Goal: Task Accomplishment & Management: Complete application form

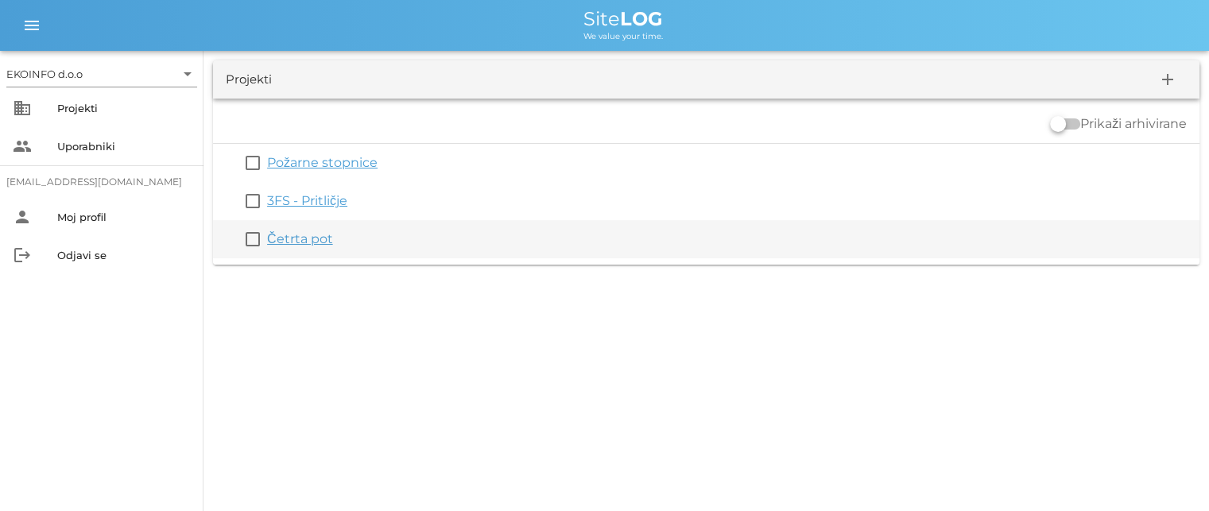
click at [297, 239] on link "Četrta pot" at bounding box center [300, 238] width 66 height 15
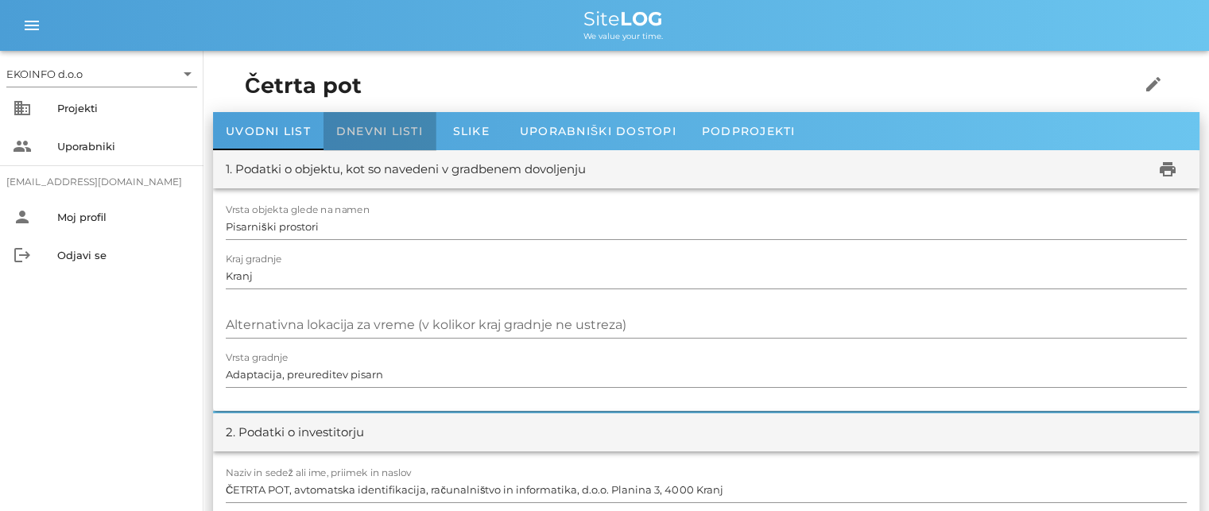
click at [380, 127] on span "Dnevni listi" at bounding box center [379, 131] width 87 height 14
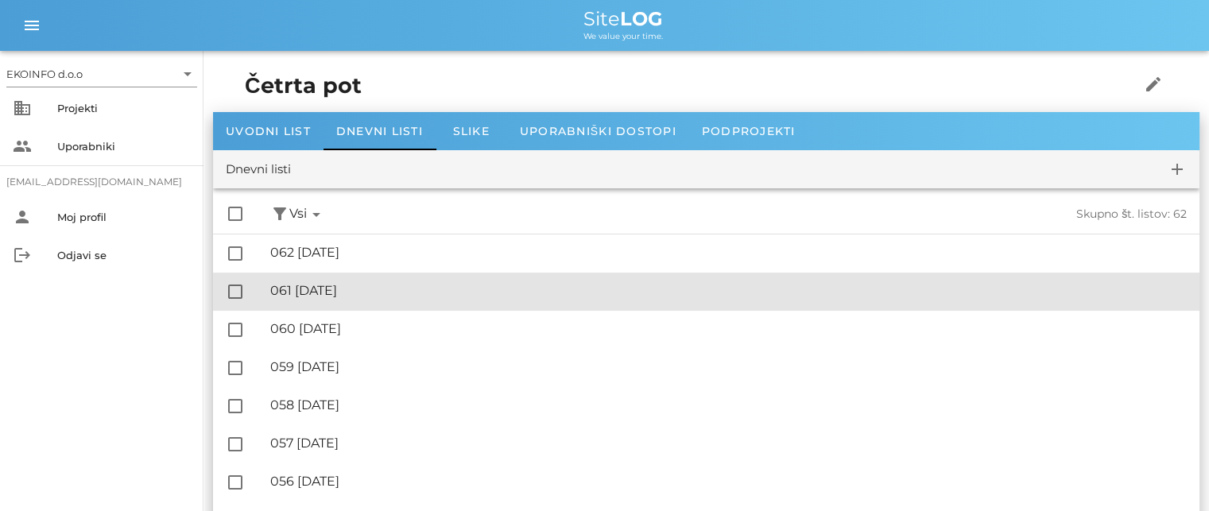
click at [346, 282] on div "🔏 061 [DATE] ✓ Podpisal: Nadzornik ✓ Podpisal: Sestavljalec ✓ Podpisal: Odgovor…" at bounding box center [728, 291] width 917 height 36
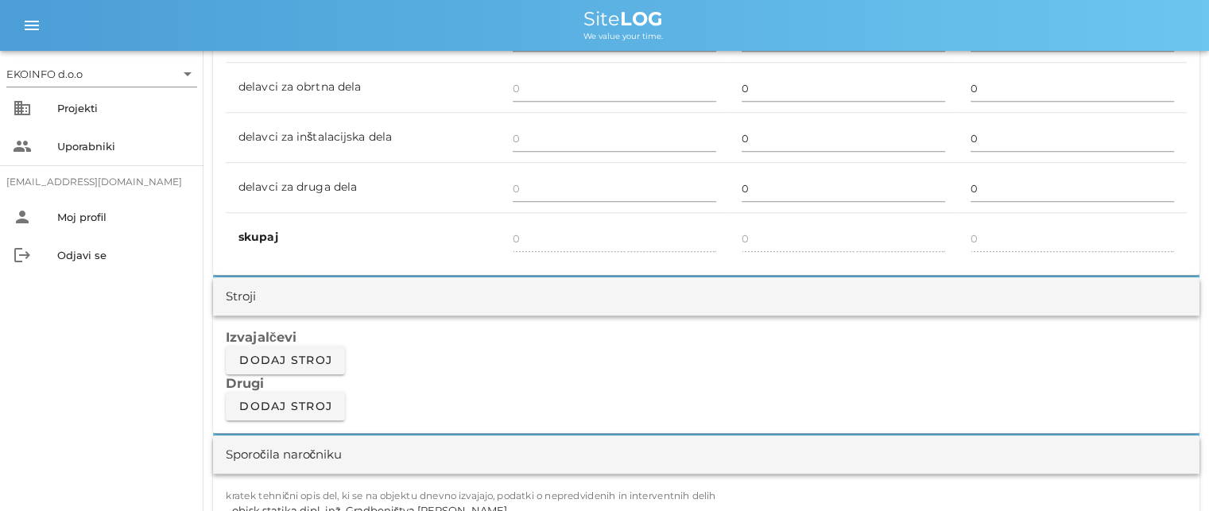
scroll to position [1431, 0]
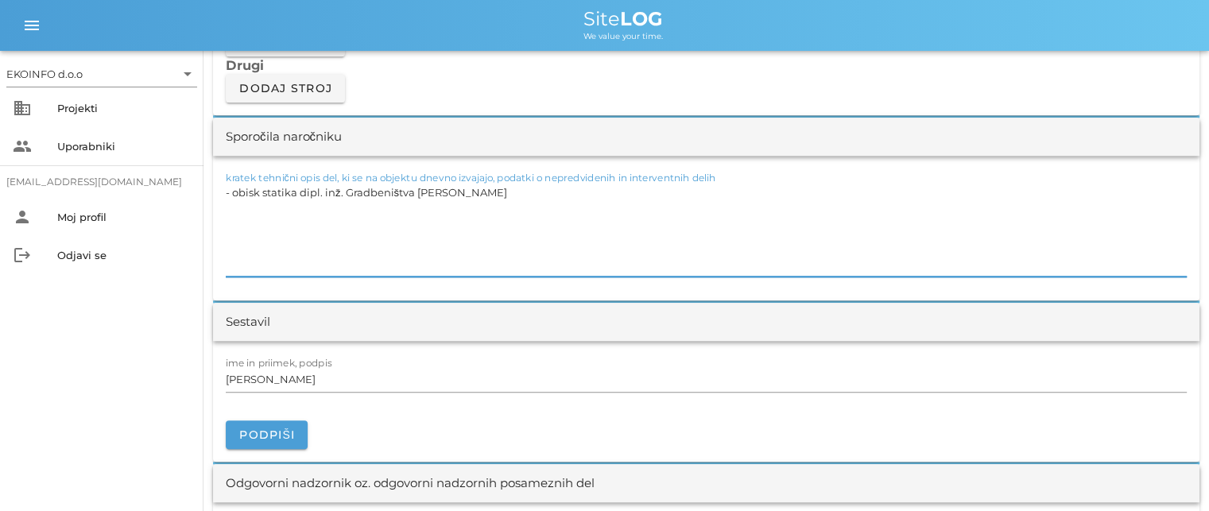
drag, startPoint x: 498, startPoint y: 187, endPoint x: 213, endPoint y: 204, distance: 285.1
click at [219, 202] on div "kratek tehnični opis del, ki se na objektu dnevno izvajajo, podatki o nepredvid…" at bounding box center [706, 228] width 986 height 145
type textarea "- obisk statika dipl. inž. Gradbeništva [PERSON_NAME]"
drag, startPoint x: 494, startPoint y: 195, endPoint x: 221, endPoint y: 207, distance: 272.9
click at [222, 207] on div "kratek tehnični opis del, ki se na objektu dnevno izvajajo, podatki o nepredvid…" at bounding box center [706, 228] width 986 height 145
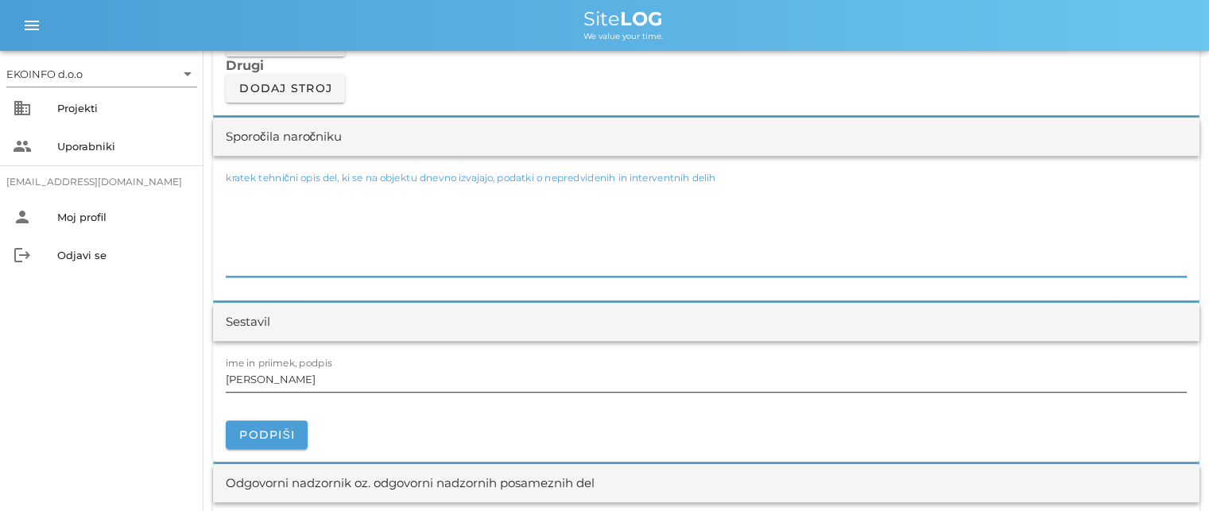
click at [296, 375] on input "[PERSON_NAME]" at bounding box center [706, 378] width 961 height 25
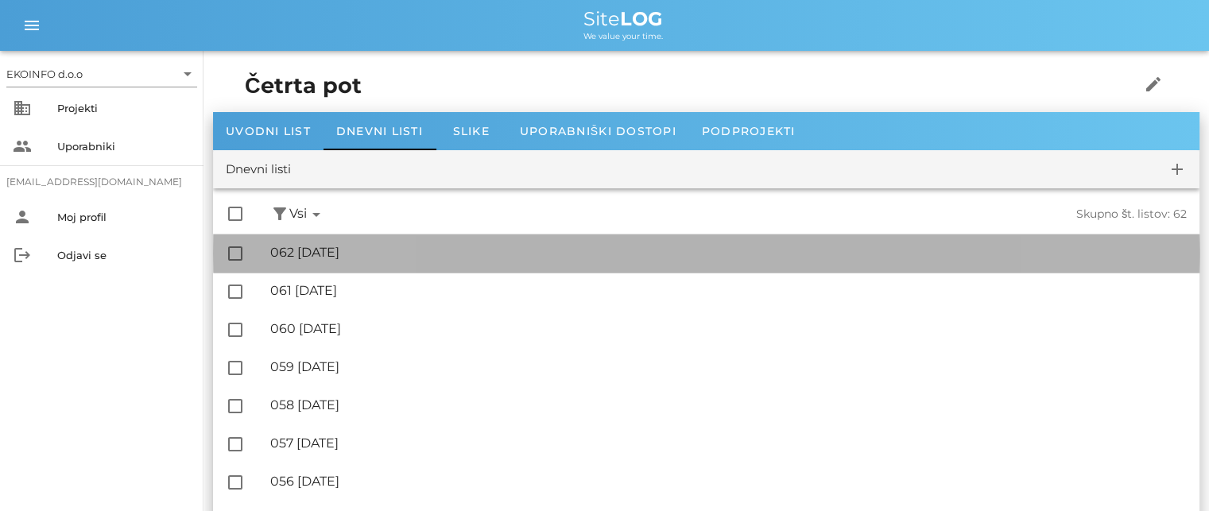
click at [359, 255] on div "🔏 062 [GEOGRAPHIC_DATA][DATE]" at bounding box center [728, 252] width 917 height 15
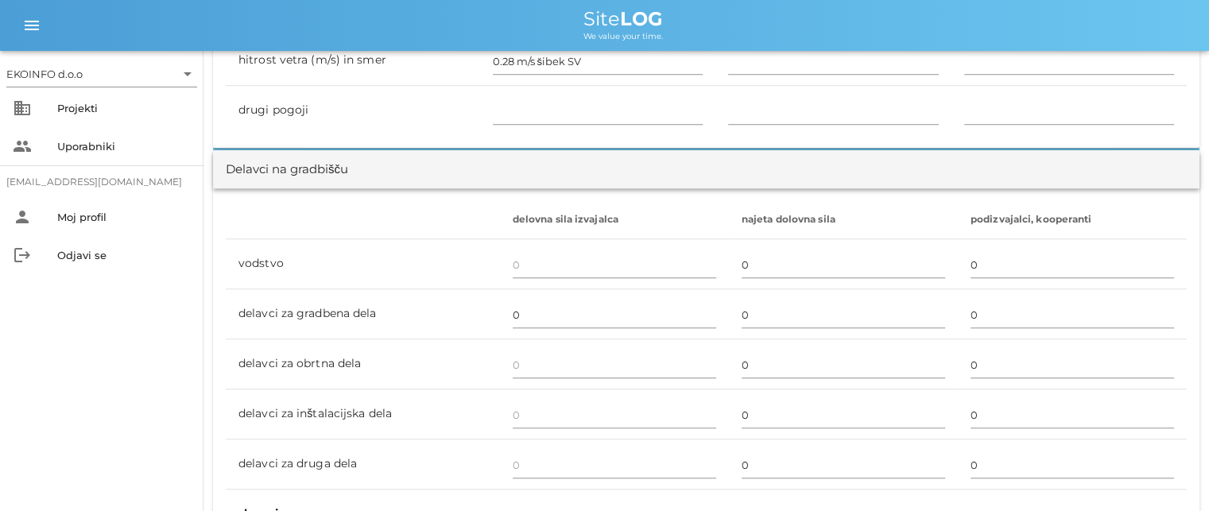
scroll to position [874, 0]
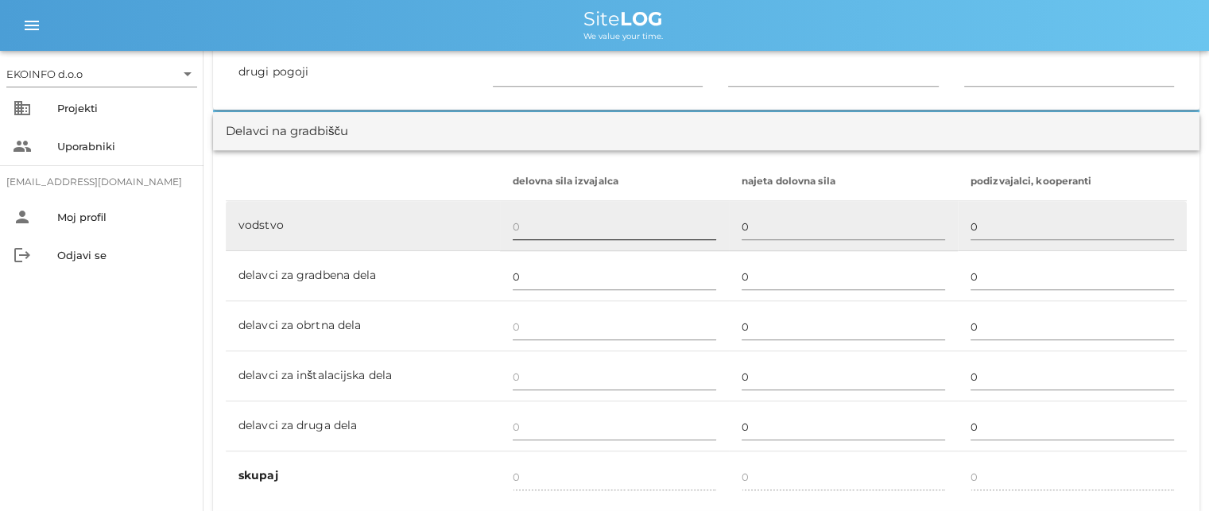
click at [520, 223] on input "text" at bounding box center [614, 226] width 203 height 25
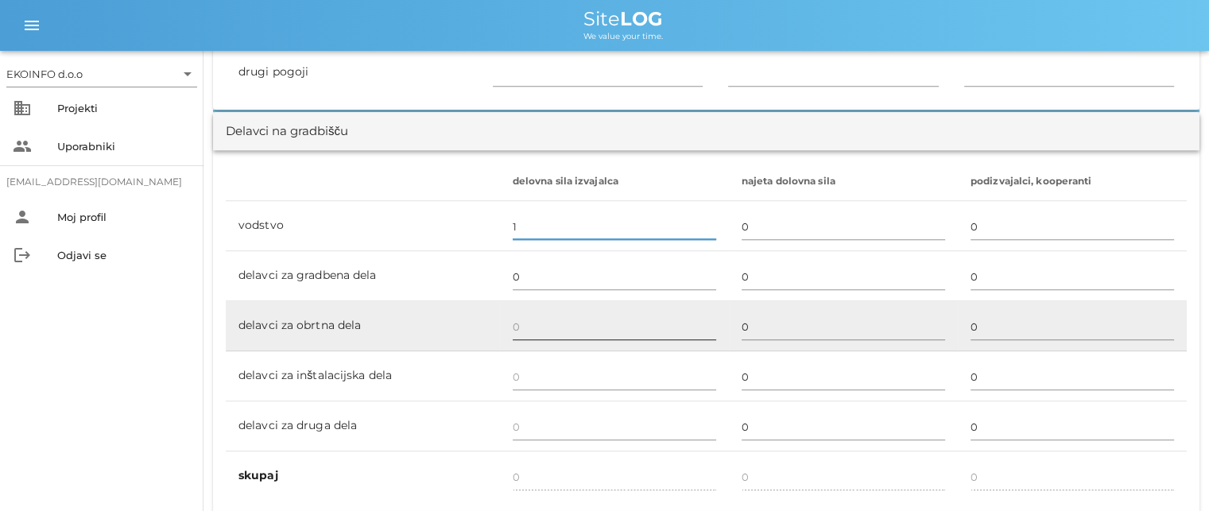
type input "1"
click at [514, 327] on input "text" at bounding box center [614, 326] width 203 height 25
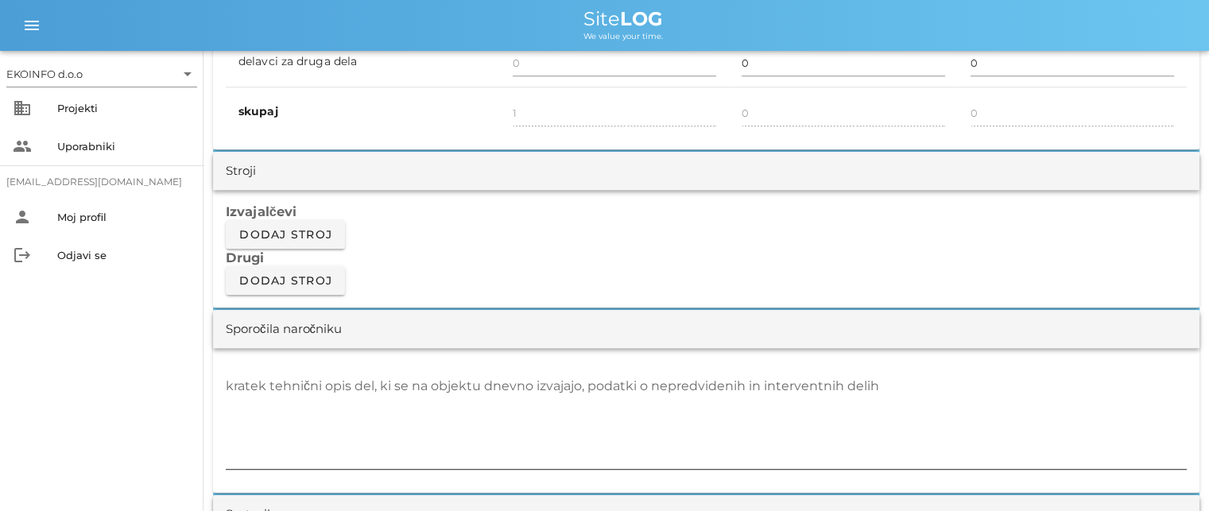
scroll to position [1192, 0]
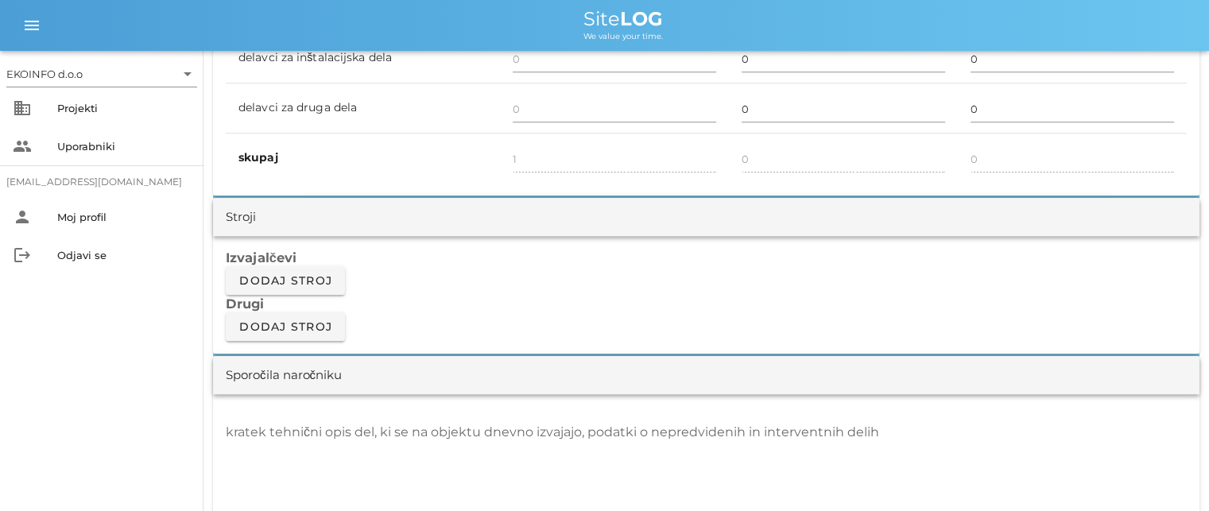
type input "1"
type input "2"
click at [272, 448] on textarea "kratek tehnični opis del, ki se na objektu dnevno izvajajo, podatki o nepredvid…" at bounding box center [706, 467] width 961 height 95
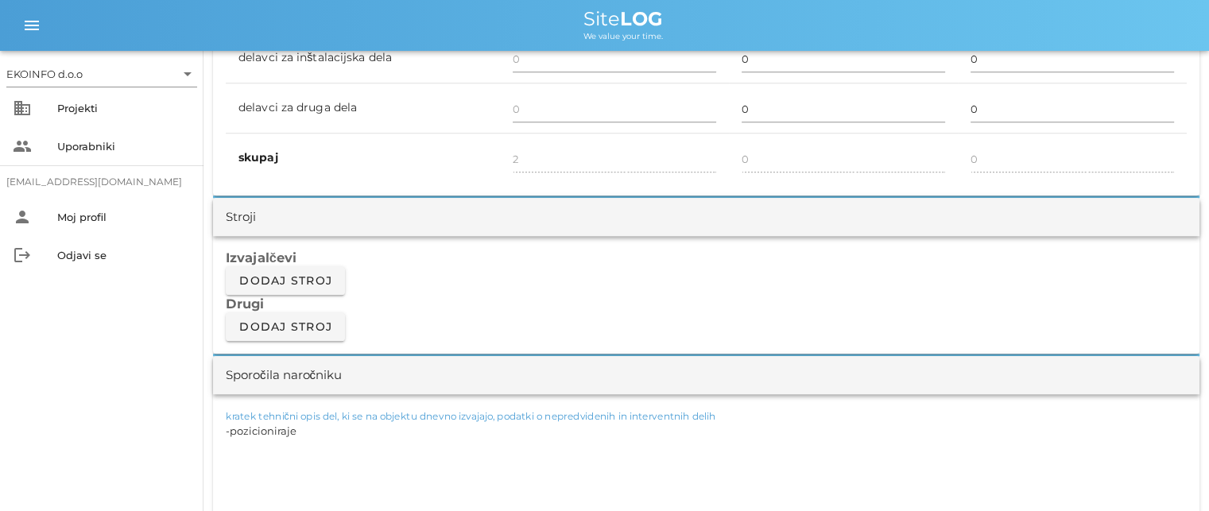
click at [316, 424] on textarea "-pozicioniraje" at bounding box center [706, 467] width 961 height 95
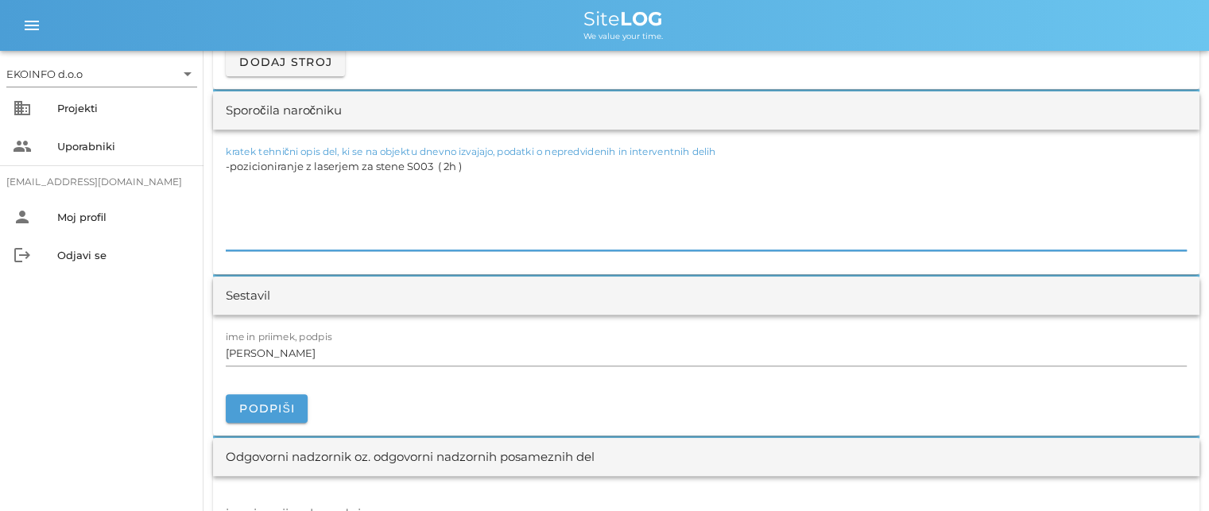
scroll to position [1510, 0]
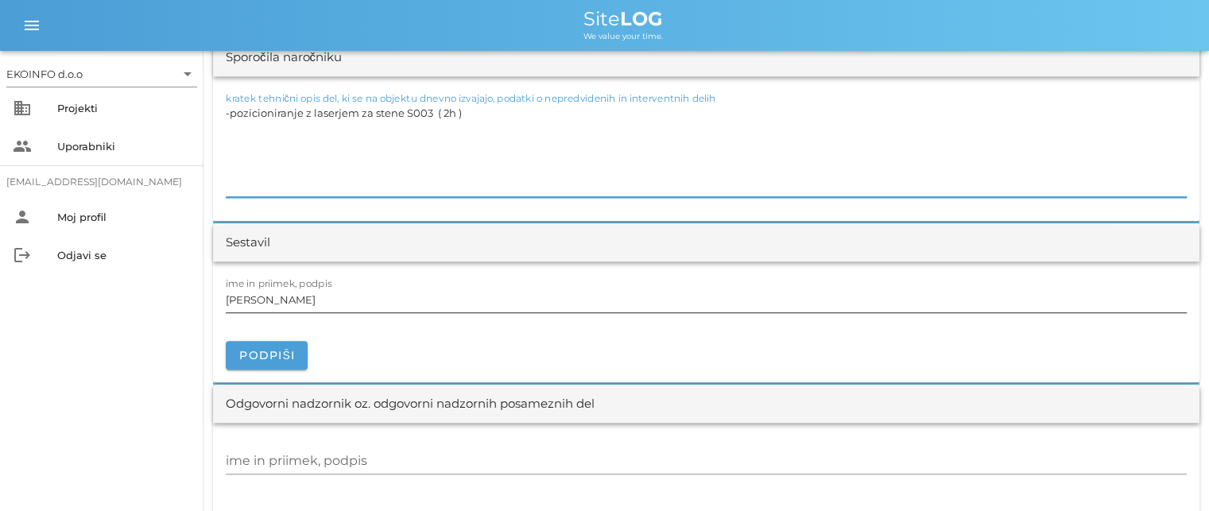
type textarea "-pozicioniranje z laserjem za stene S003 ( 2h )"
click at [302, 300] on input "[PERSON_NAME]" at bounding box center [706, 299] width 961 height 25
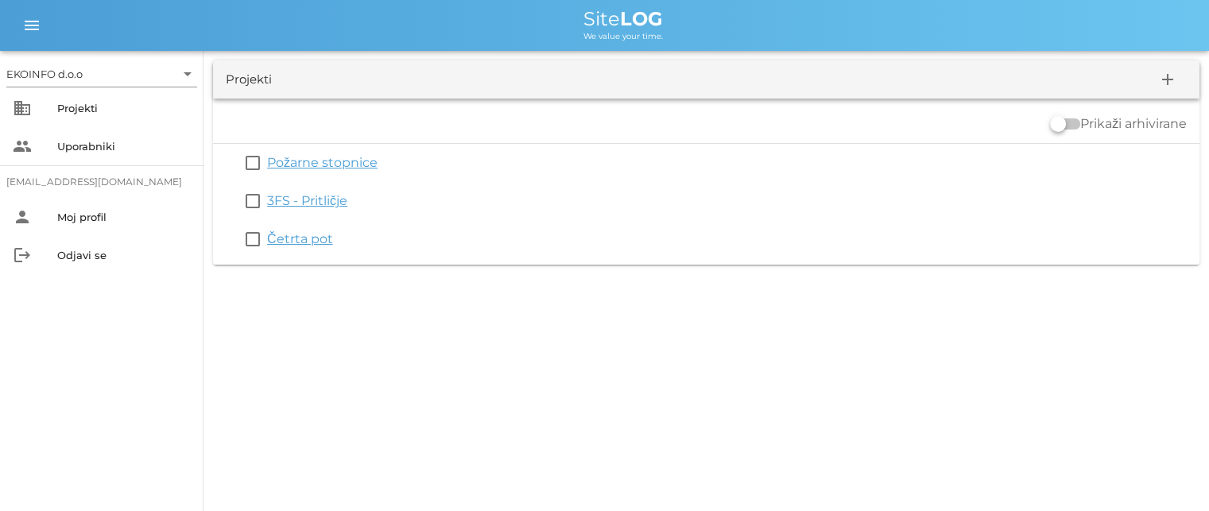
click at [299, 199] on link "3FS - Pritličje" at bounding box center [307, 200] width 80 height 15
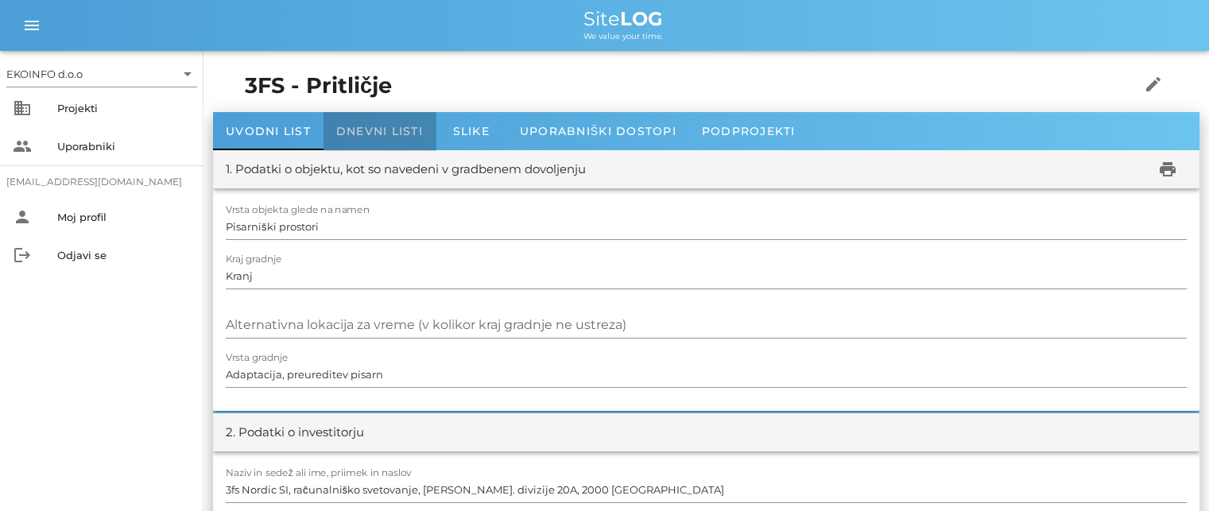
click at [370, 128] on span "Dnevni listi" at bounding box center [379, 131] width 87 height 14
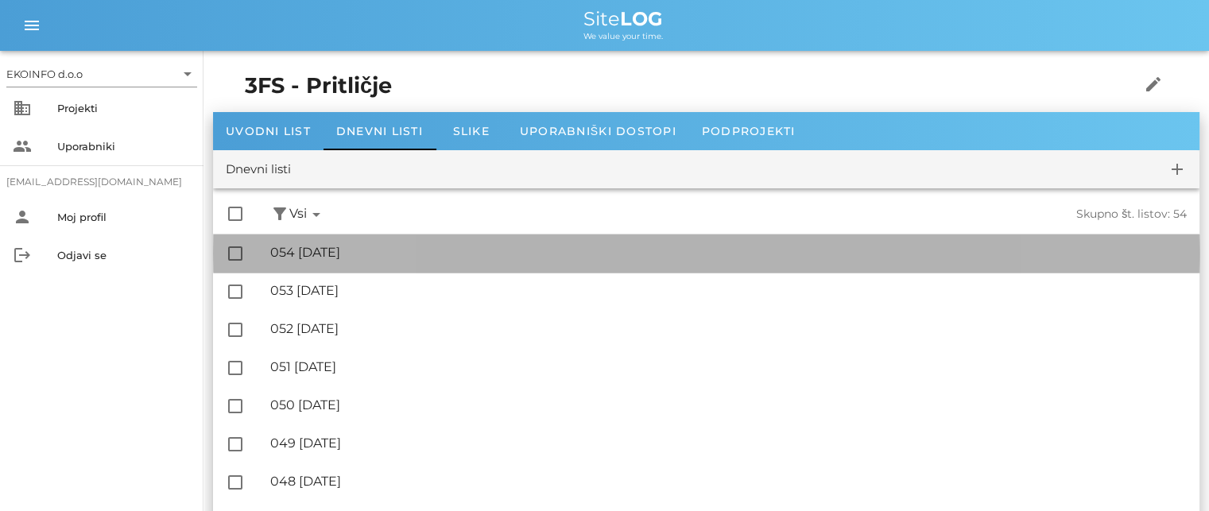
click at [359, 253] on div "🔏 054 [DATE]" at bounding box center [728, 252] width 917 height 15
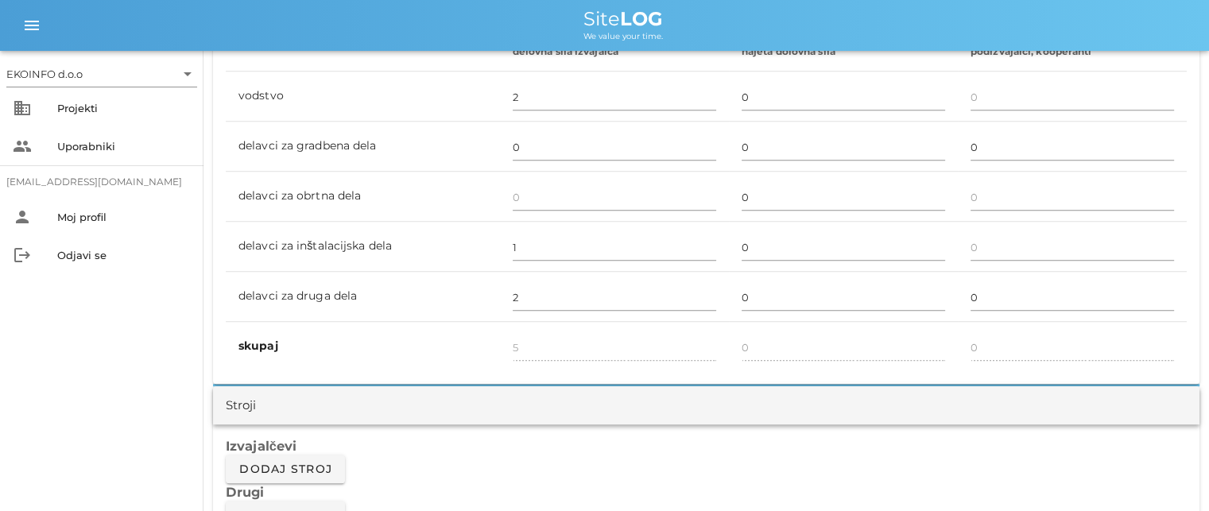
scroll to position [954, 0]
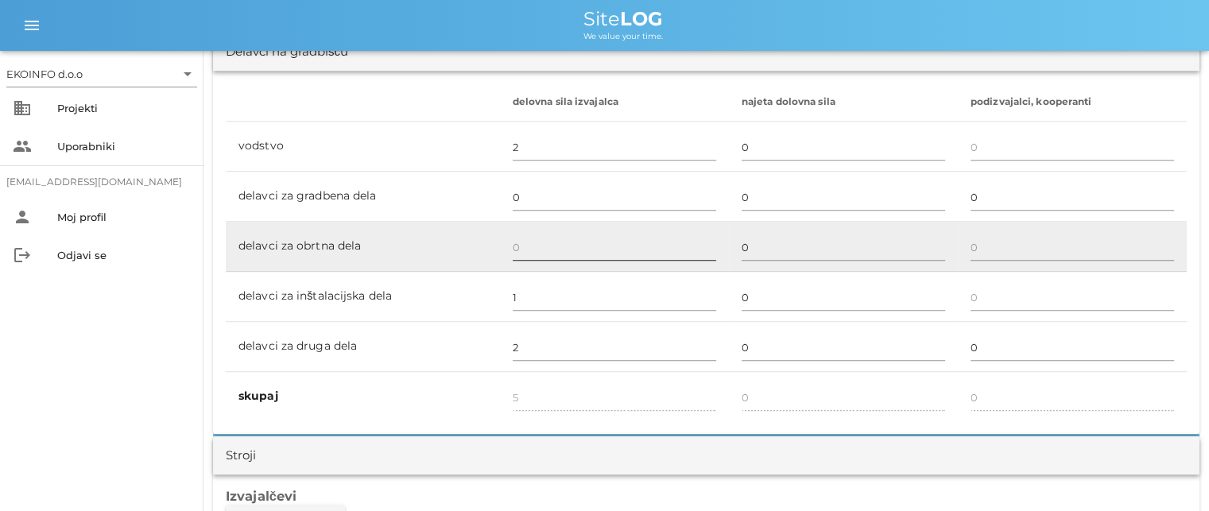
click at [518, 245] on input "text" at bounding box center [614, 246] width 203 height 25
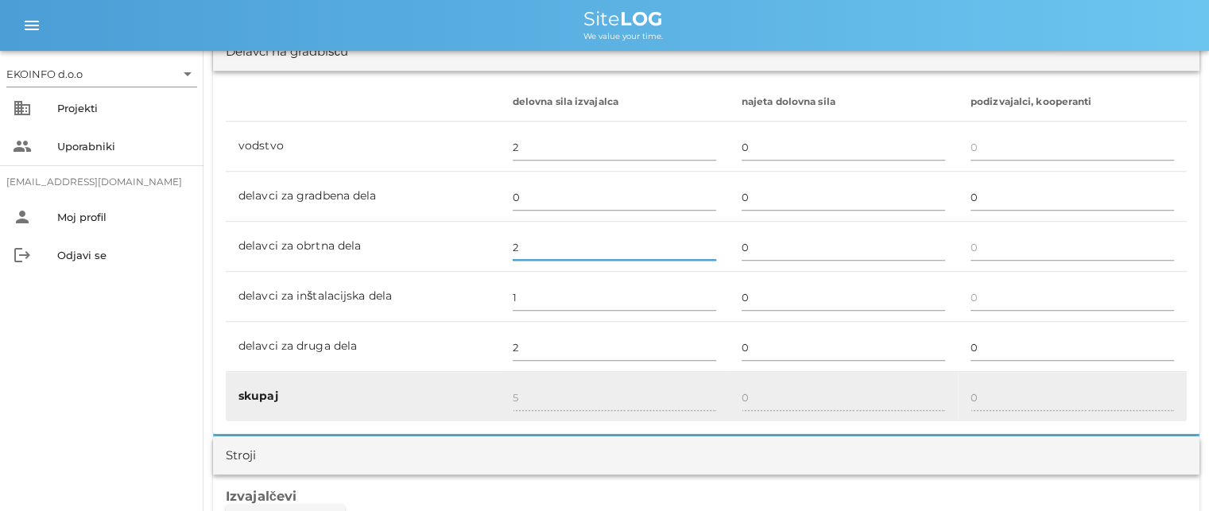
type input "2"
type input "7"
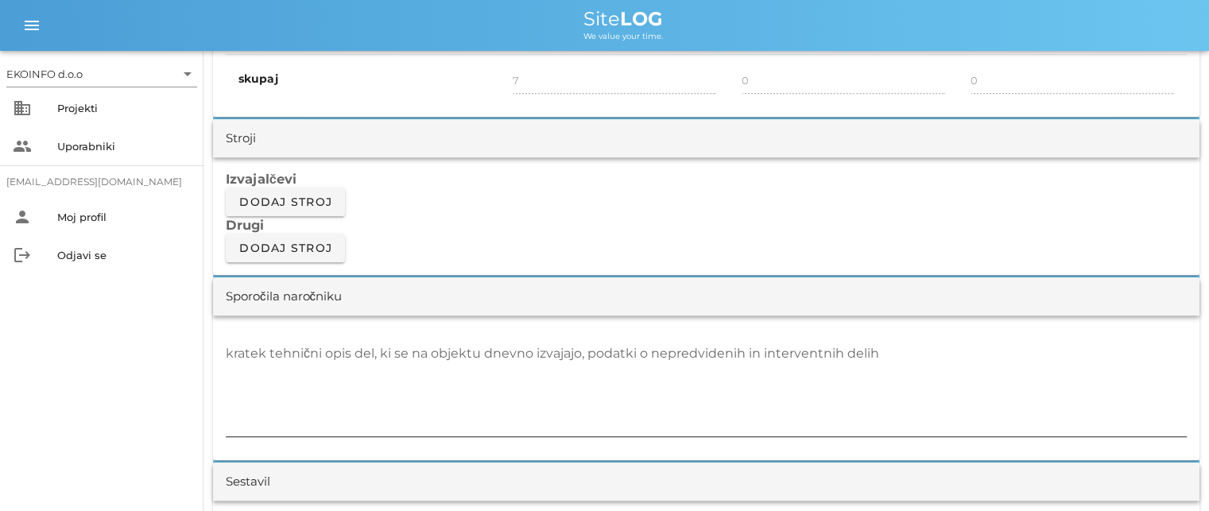
scroll to position [1272, 0]
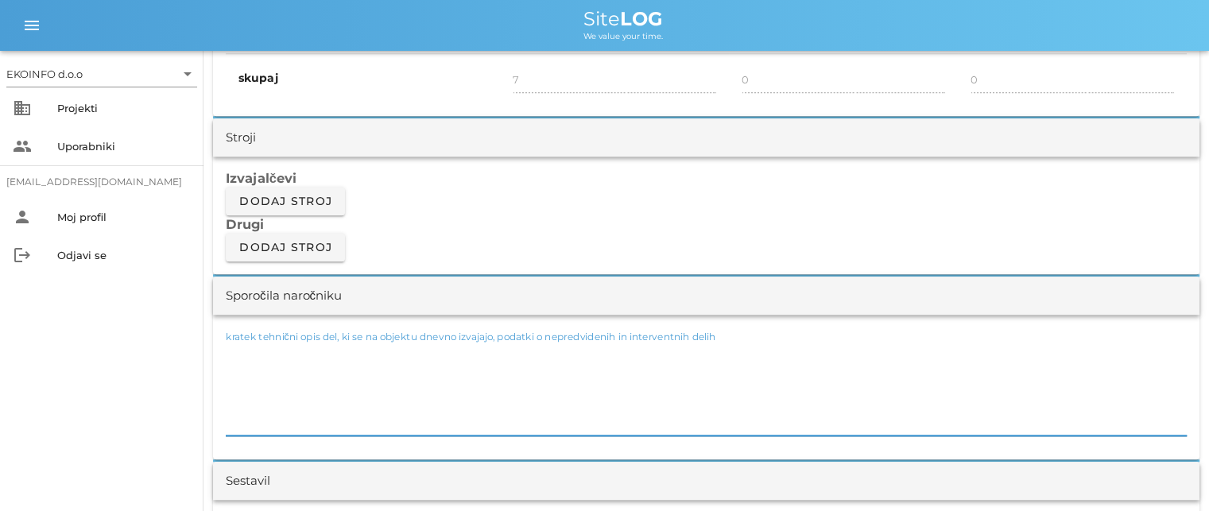
click at [257, 362] on textarea "kratek tehnični opis del, ki se na objektu dnevno izvajajo, podatki o nepredvid…" at bounding box center [706, 387] width 961 height 95
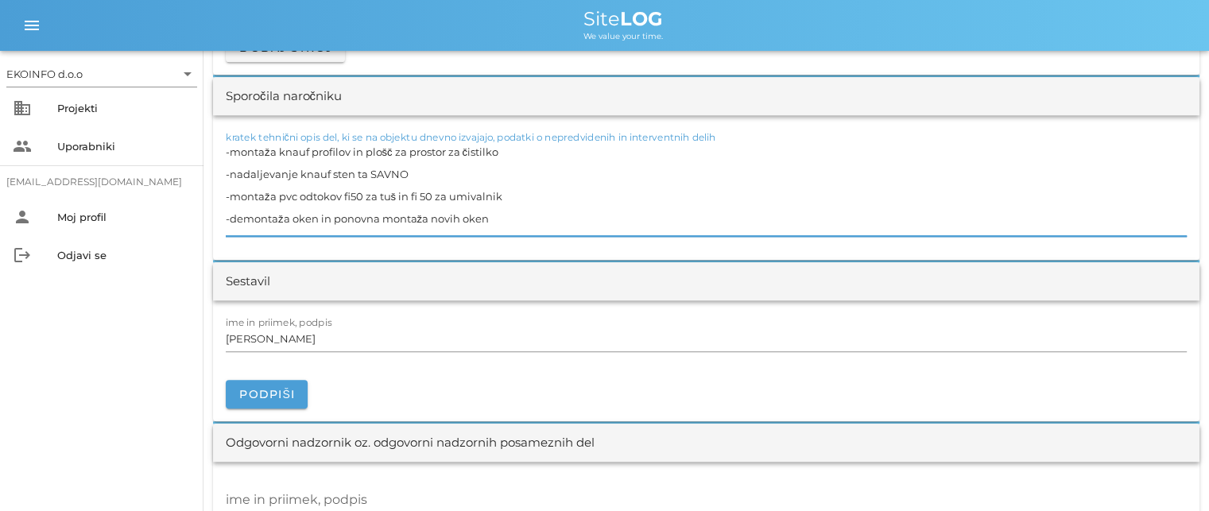
scroll to position [1510, 0]
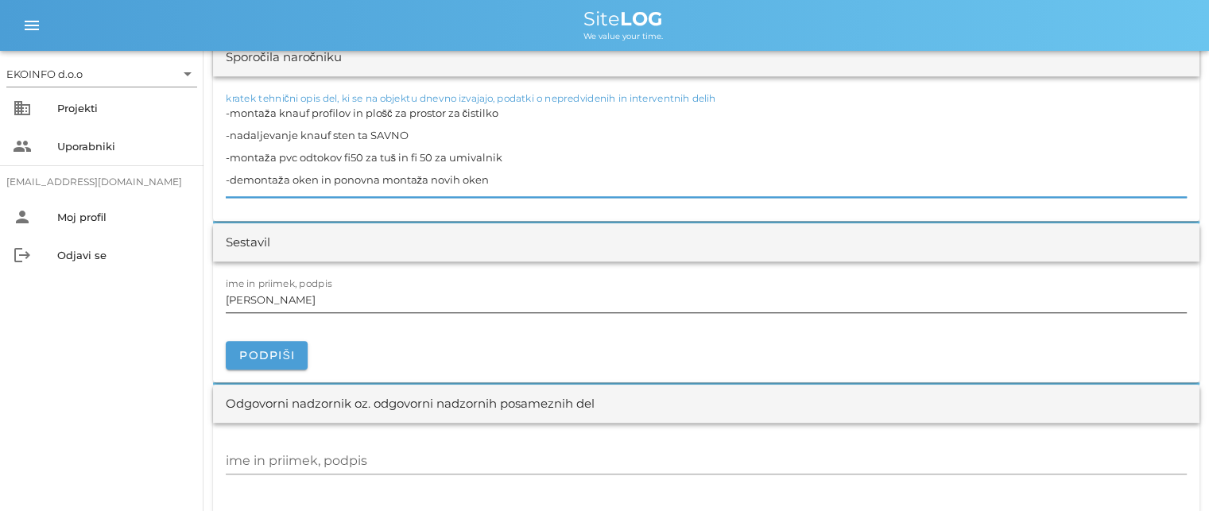
type textarea "-montaža knauf profilov in plošč za prostor za čistilko -nadaljevanje knauf ste…"
click at [301, 301] on input "[PERSON_NAME]" at bounding box center [706, 299] width 961 height 25
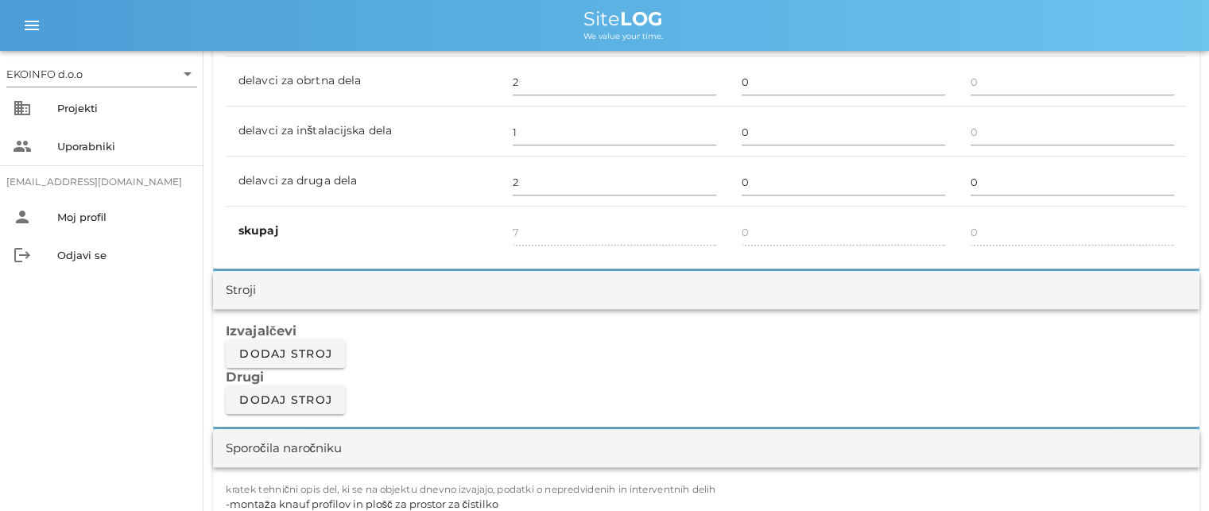
scroll to position [1431, 0]
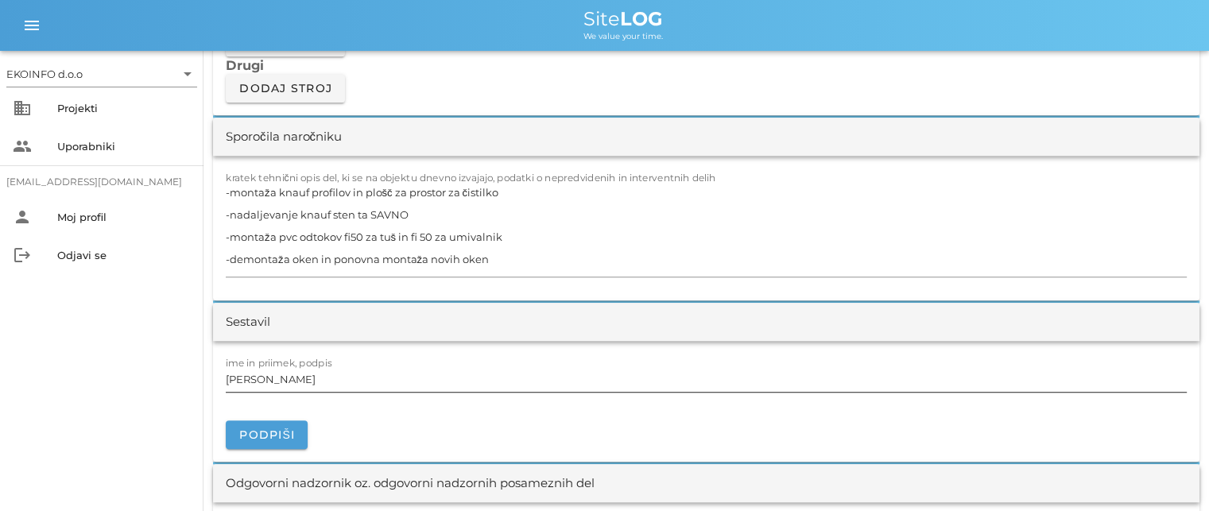
click at [302, 377] on input "[PERSON_NAME]" at bounding box center [706, 378] width 961 height 25
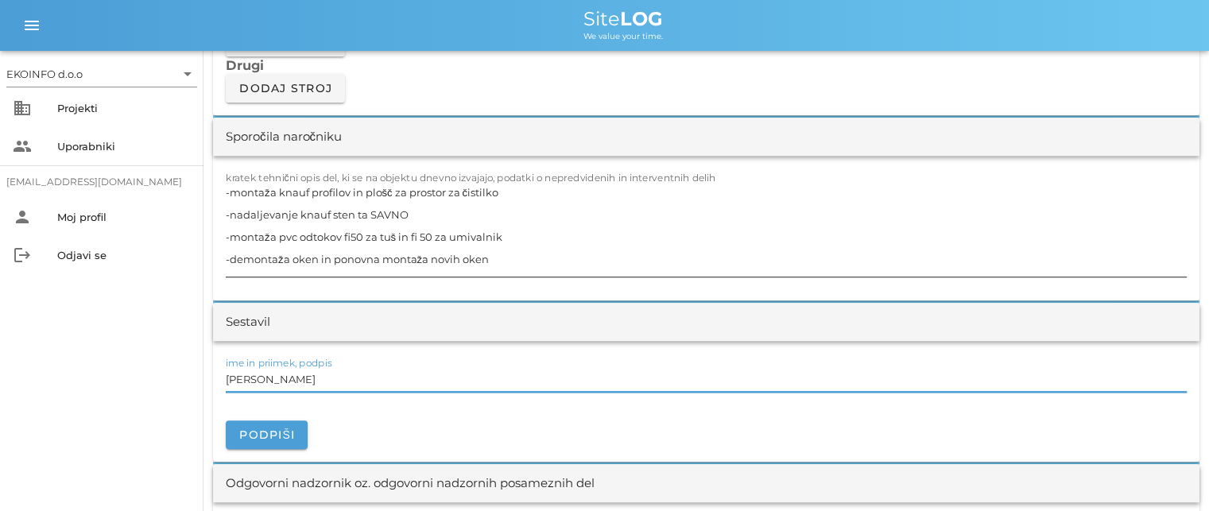
click at [317, 257] on textarea "-montaža knauf profilov in plošč za prostor za čistilko -nadaljevanje knauf ste…" at bounding box center [706, 228] width 961 height 95
click at [298, 380] on input "[PERSON_NAME]" at bounding box center [706, 378] width 961 height 25
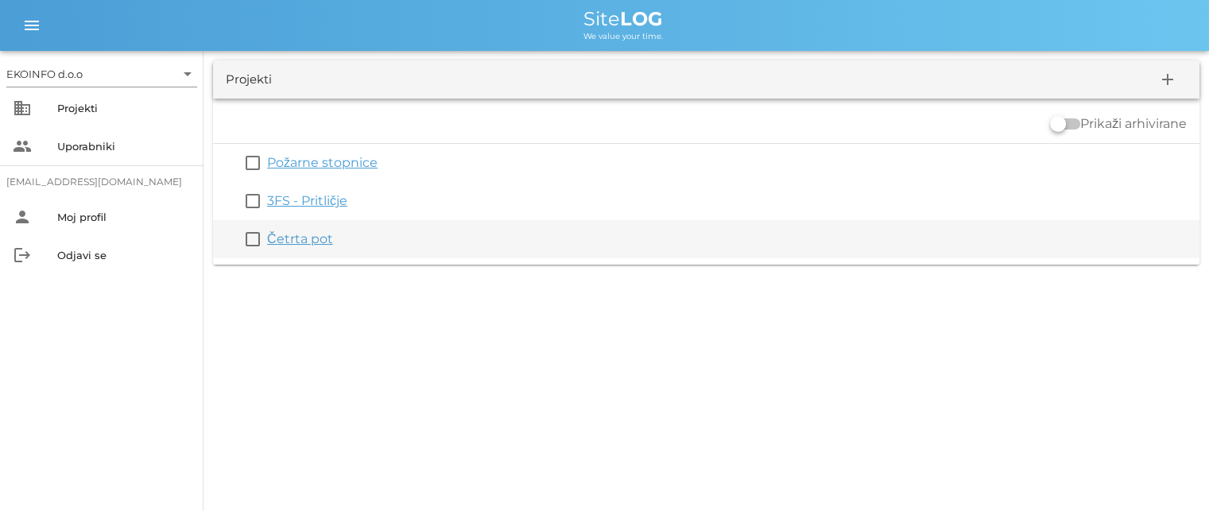
click at [293, 241] on link "Četrta pot" at bounding box center [300, 238] width 66 height 15
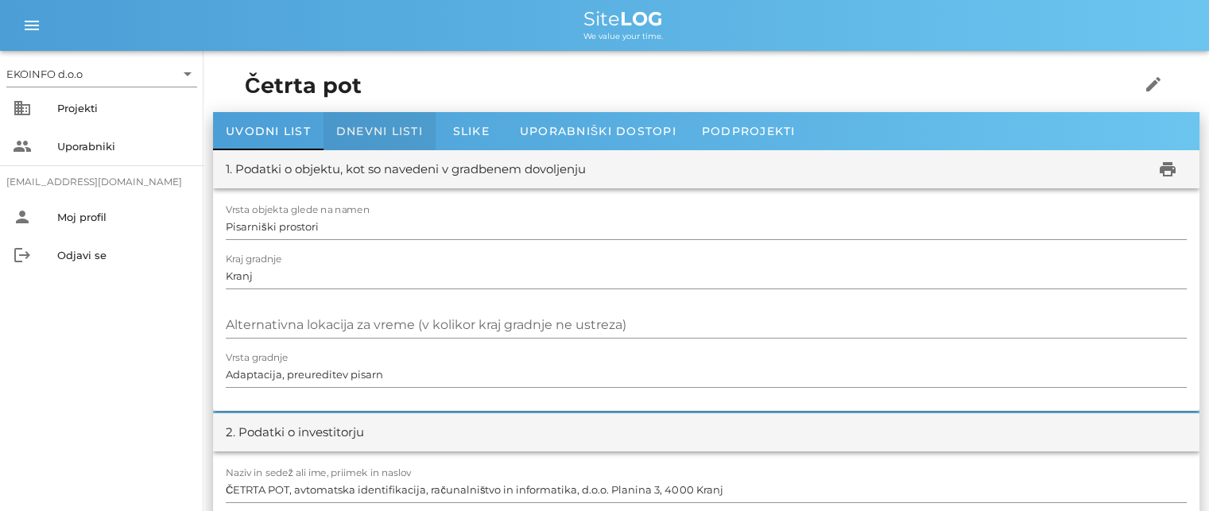
click at [365, 126] on span "Dnevni listi" at bounding box center [379, 131] width 87 height 14
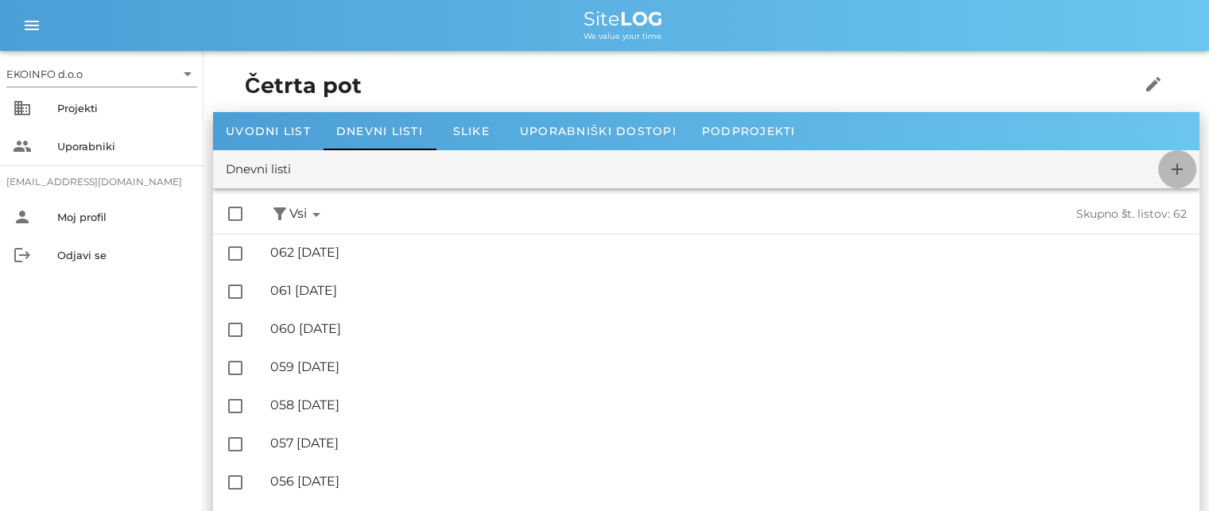
click at [1174, 167] on icon "add" at bounding box center [1177, 169] width 19 height 19
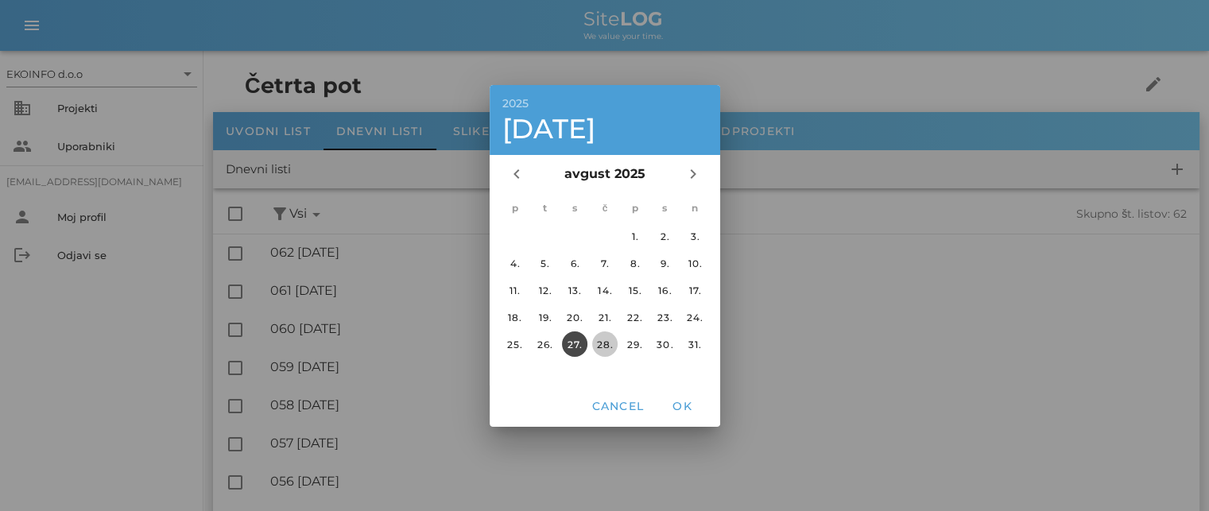
click at [604, 341] on div "28." at bounding box center [603, 344] width 25 height 12
click at [674, 400] on span "OK" at bounding box center [682, 406] width 38 height 14
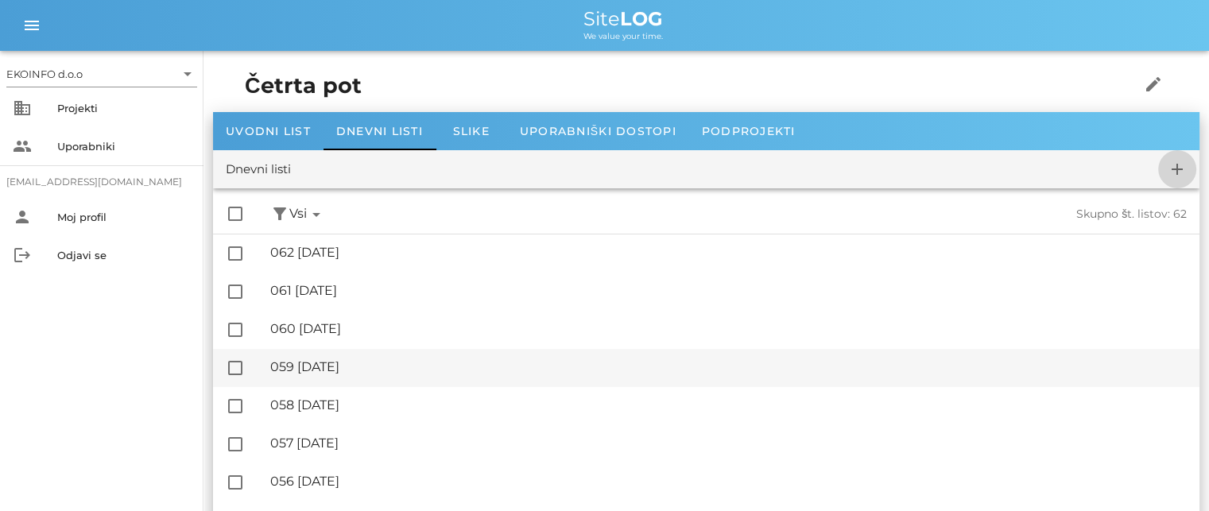
checkbox input "false"
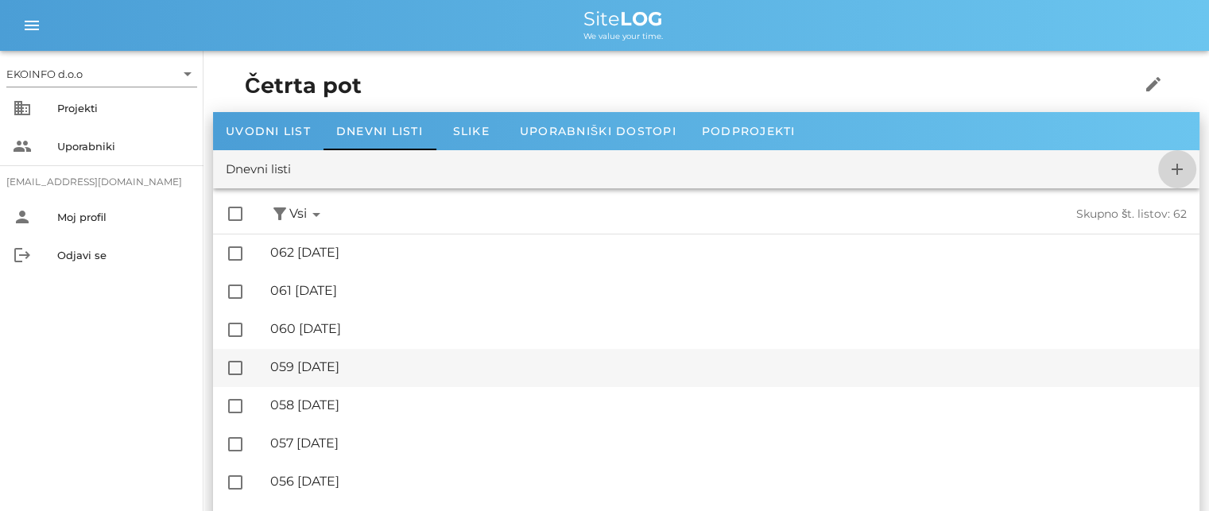
checkbox input "false"
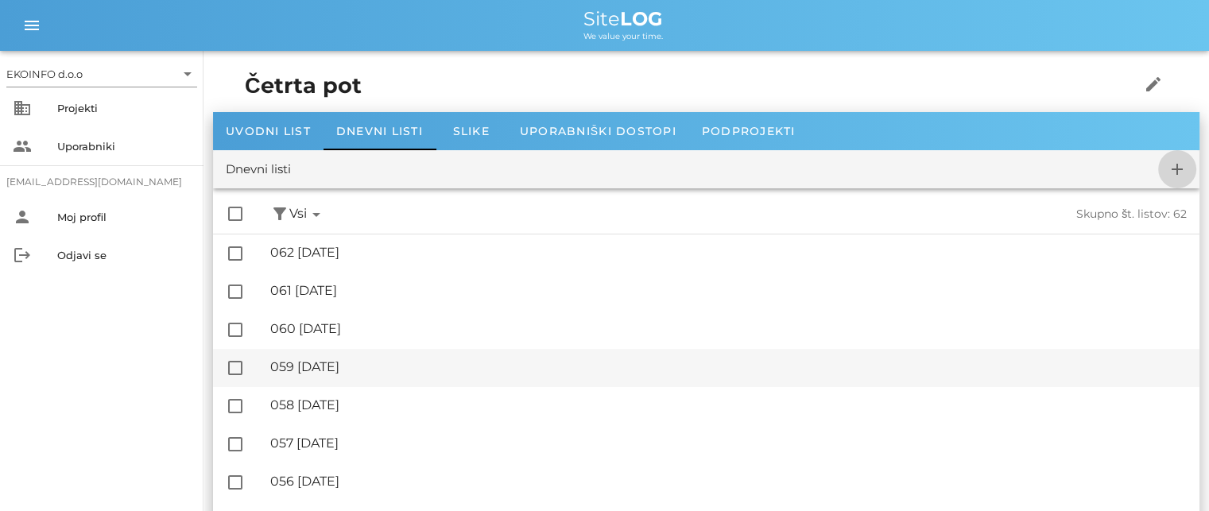
checkbox input "false"
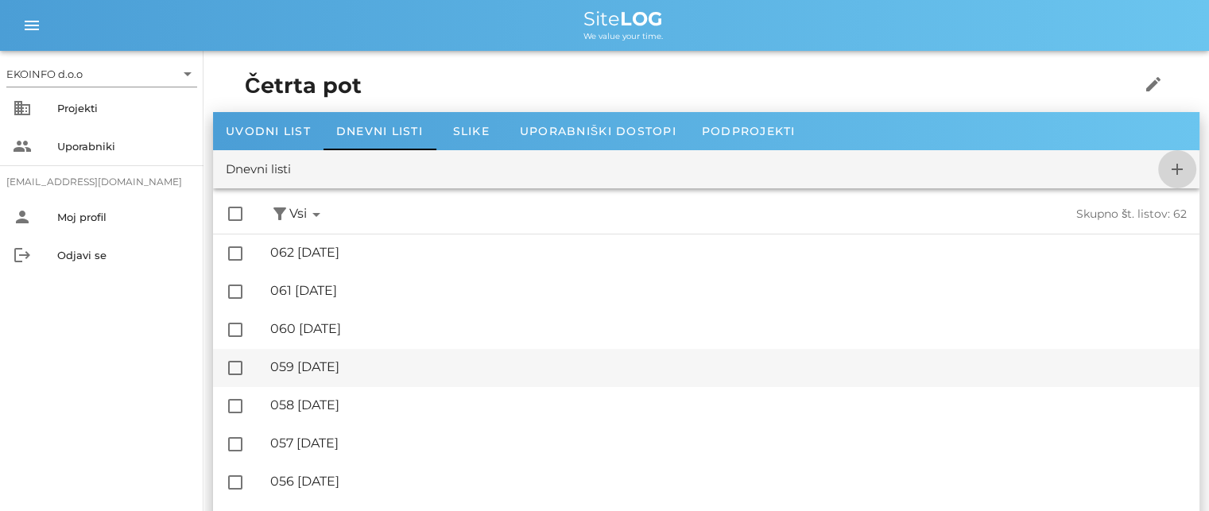
checkbox input "false"
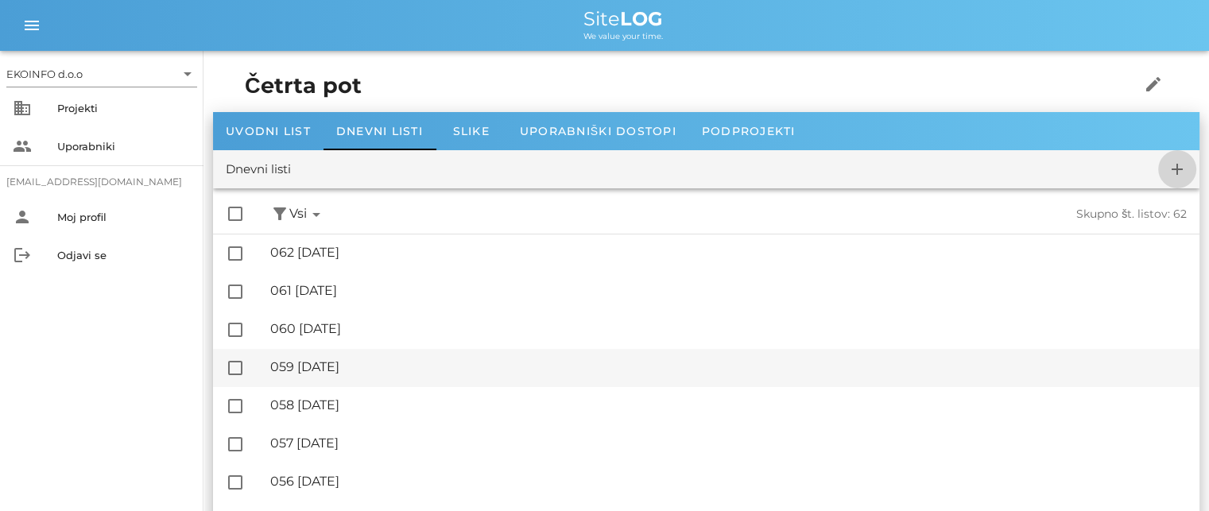
checkbox input "false"
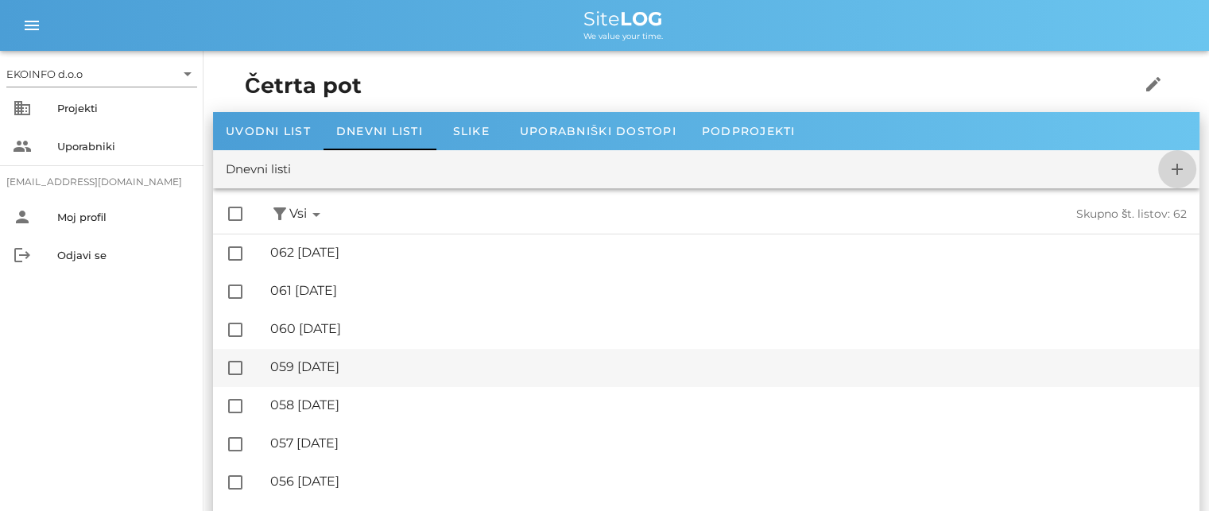
checkbox input "false"
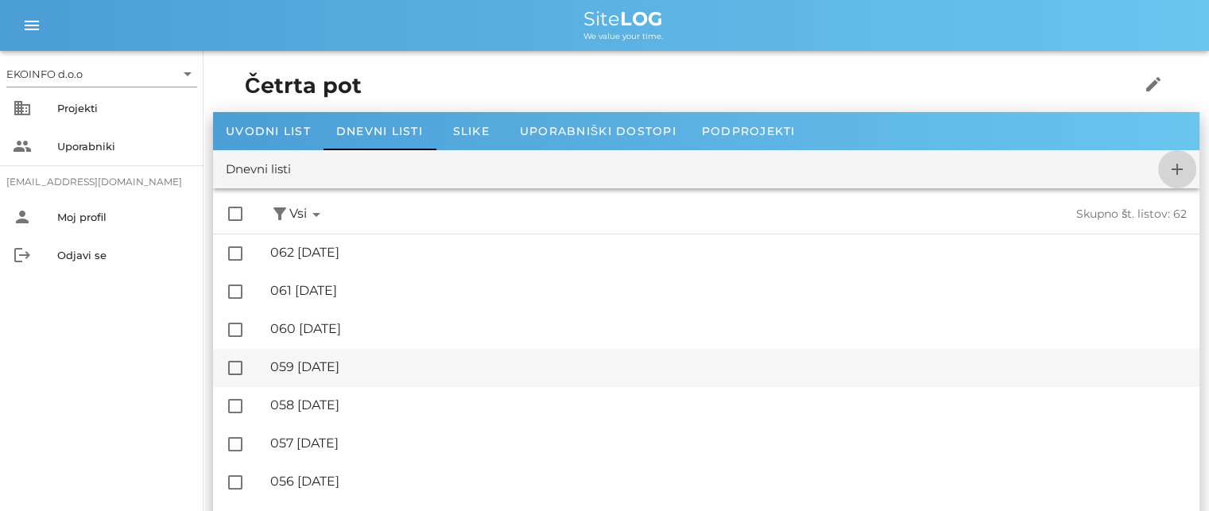
checkbox input "false"
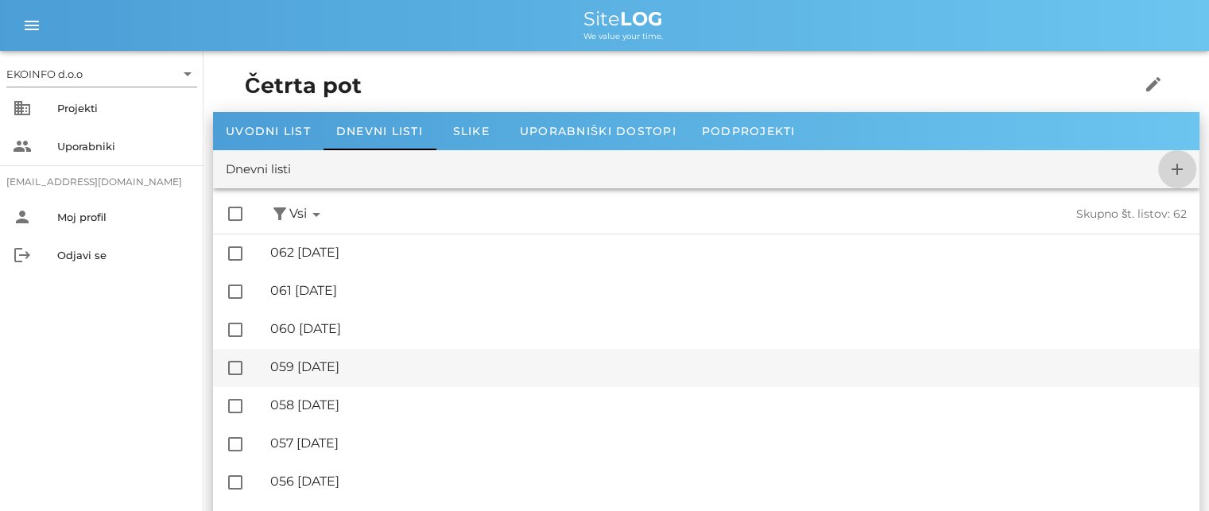
checkbox input "false"
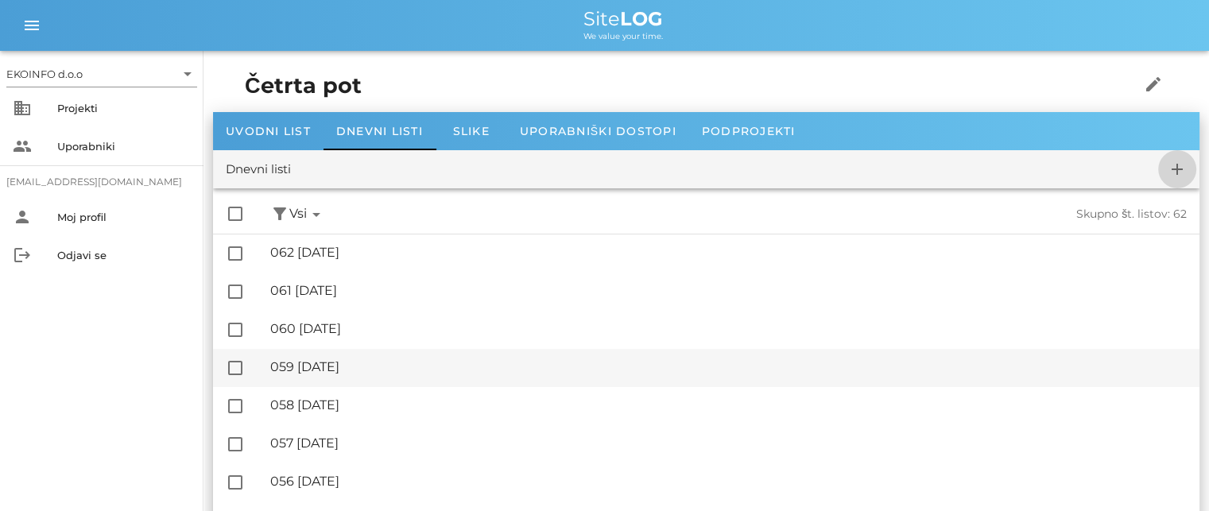
checkbox input "false"
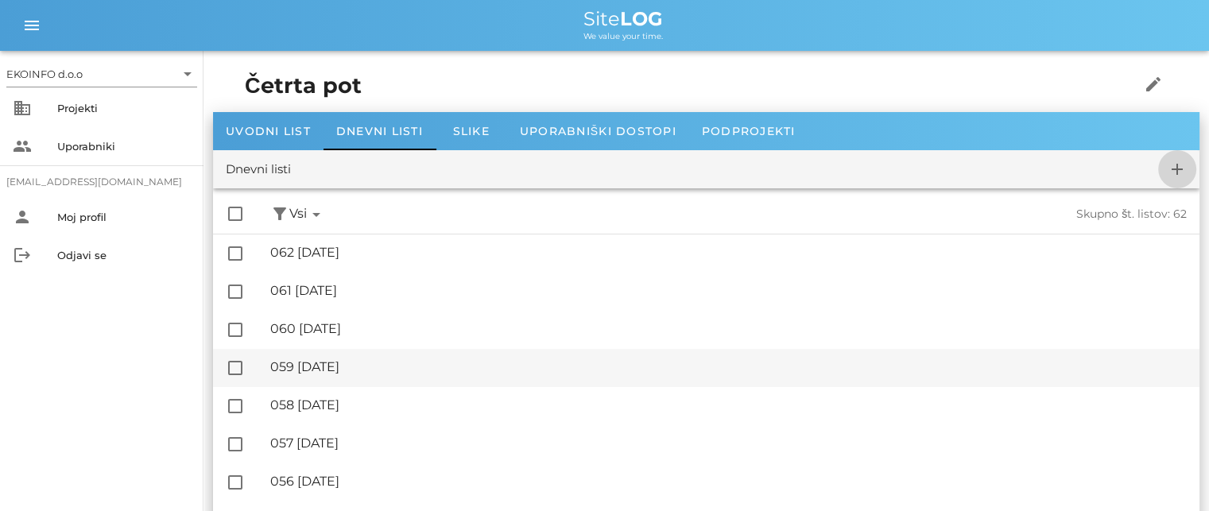
checkbox input "false"
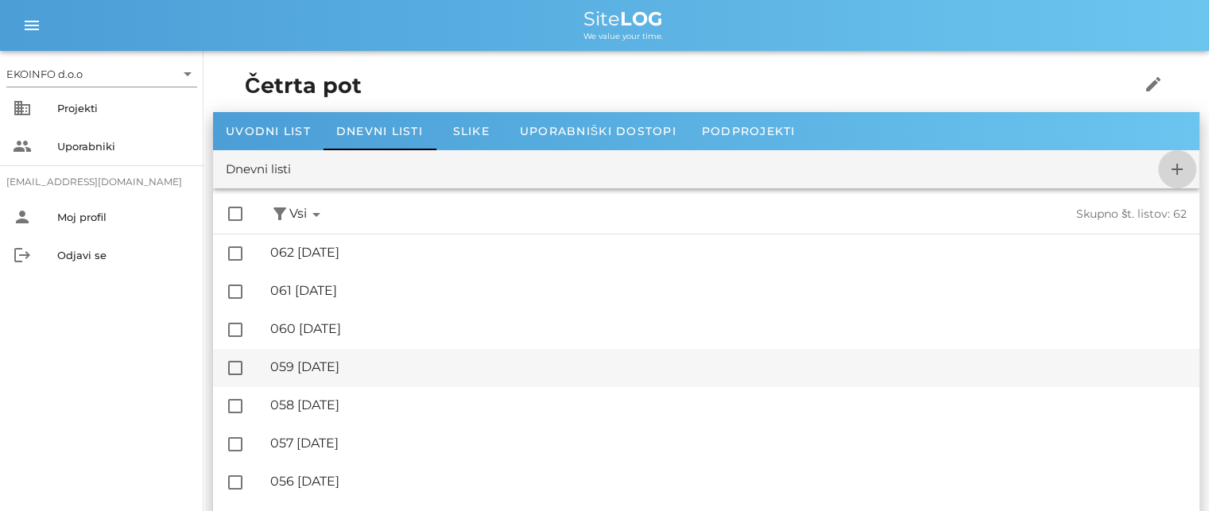
checkbox input "false"
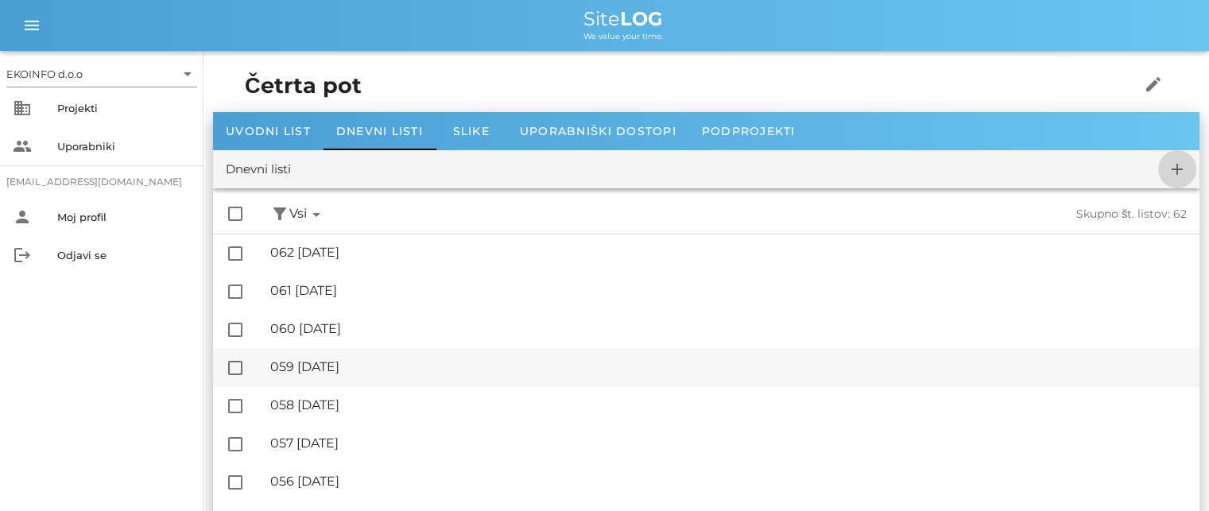
checkbox input "false"
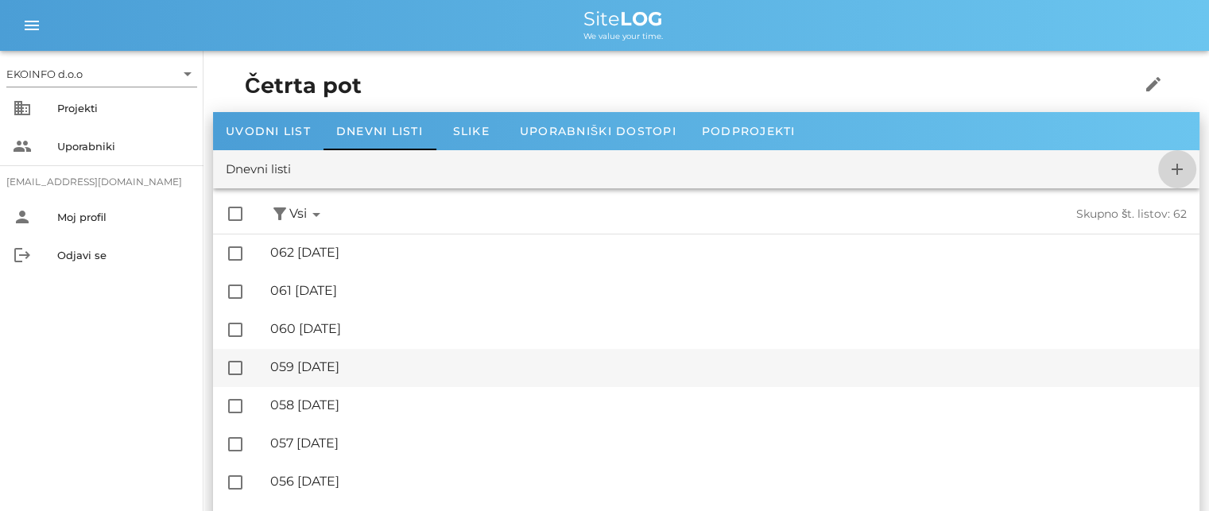
checkbox input "false"
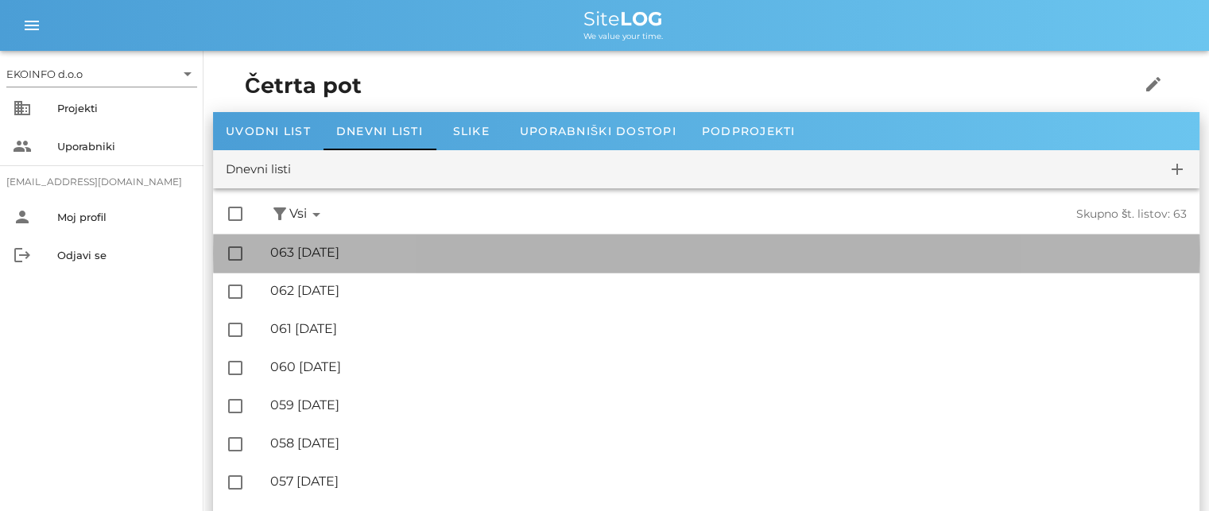
click at [377, 257] on div "🔏 063 [DATE]" at bounding box center [728, 252] width 917 height 15
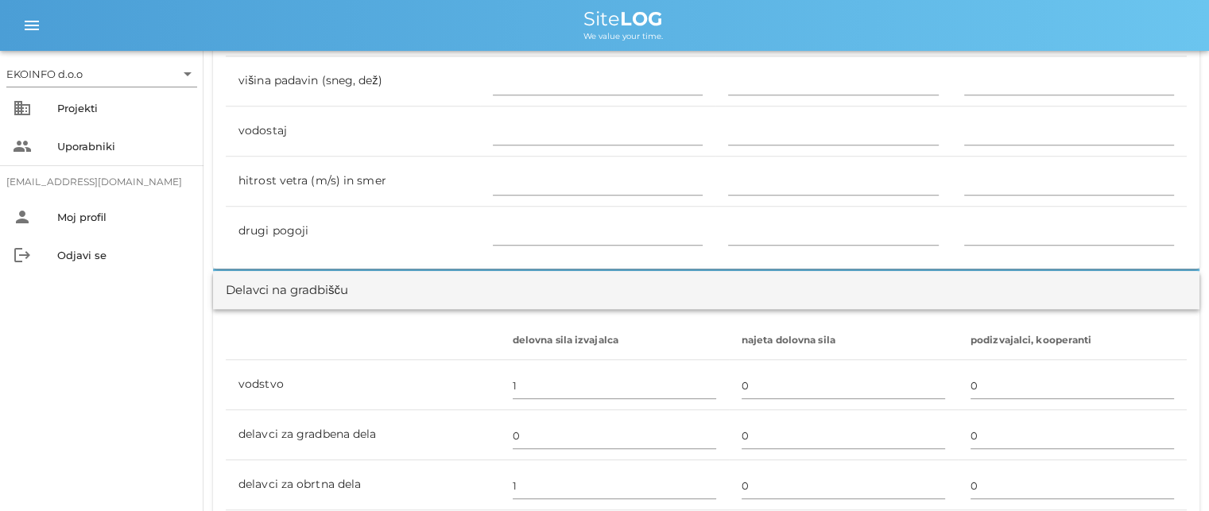
scroll to position [874, 0]
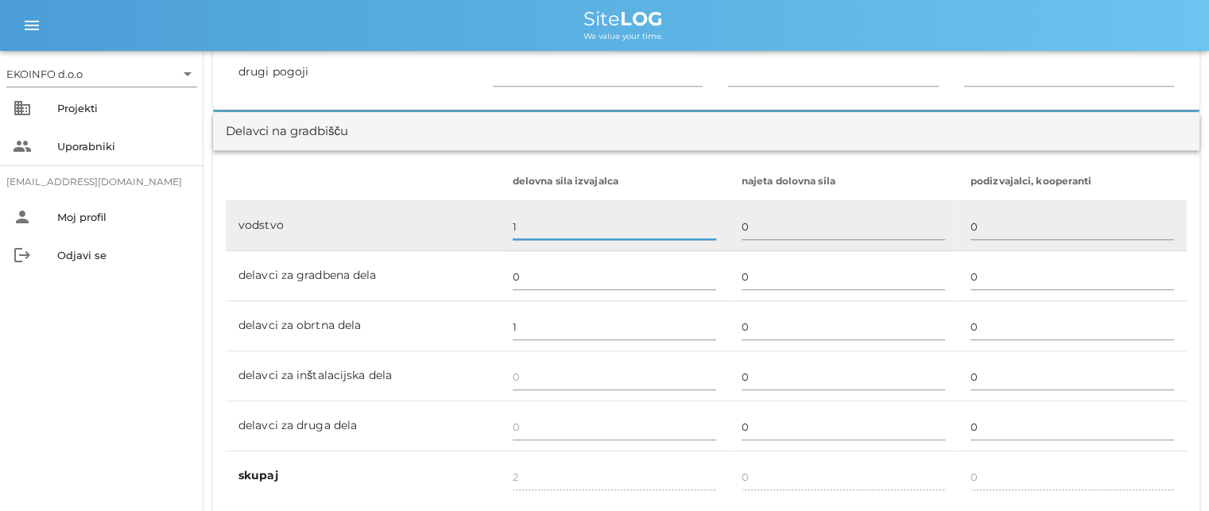
drag, startPoint x: 521, startPoint y: 225, endPoint x: 518, endPoint y: 246, distance: 21.7
click at [521, 225] on input "1" at bounding box center [614, 226] width 203 height 25
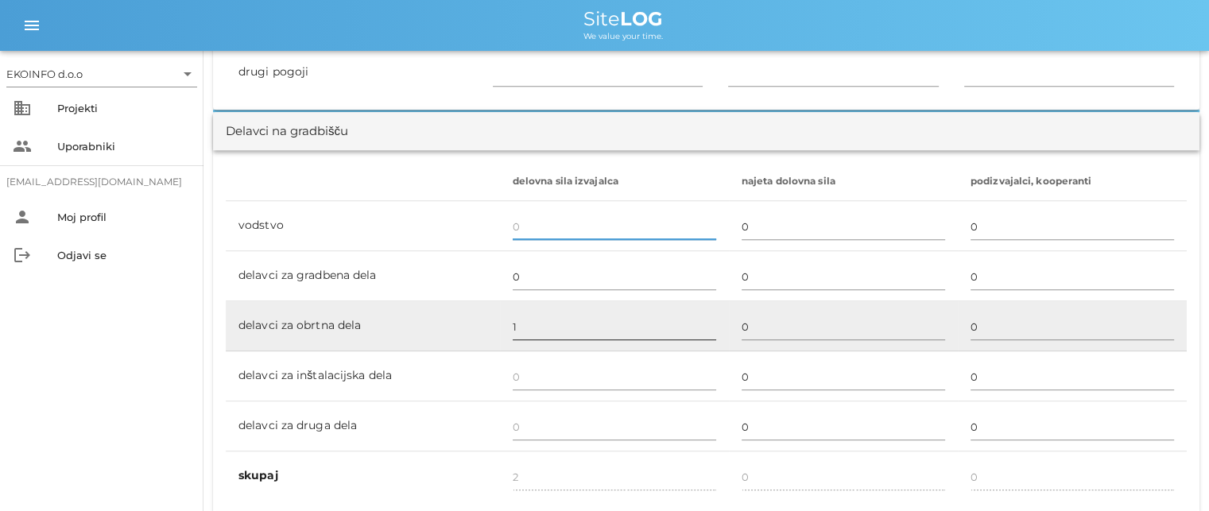
type input "1"
click at [513, 333] on input "1" at bounding box center [614, 326] width 203 height 25
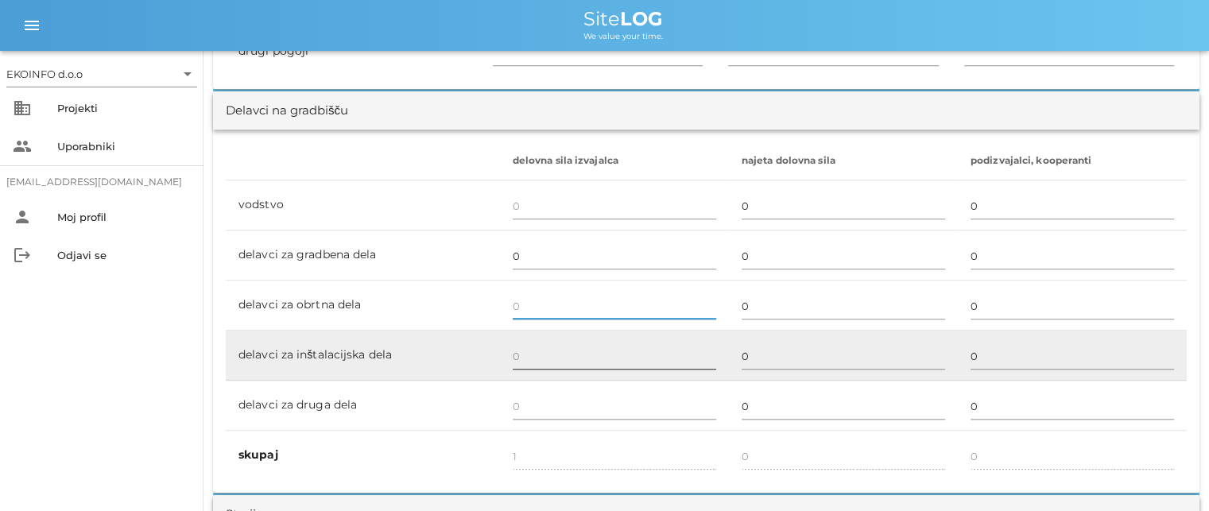
scroll to position [954, 0]
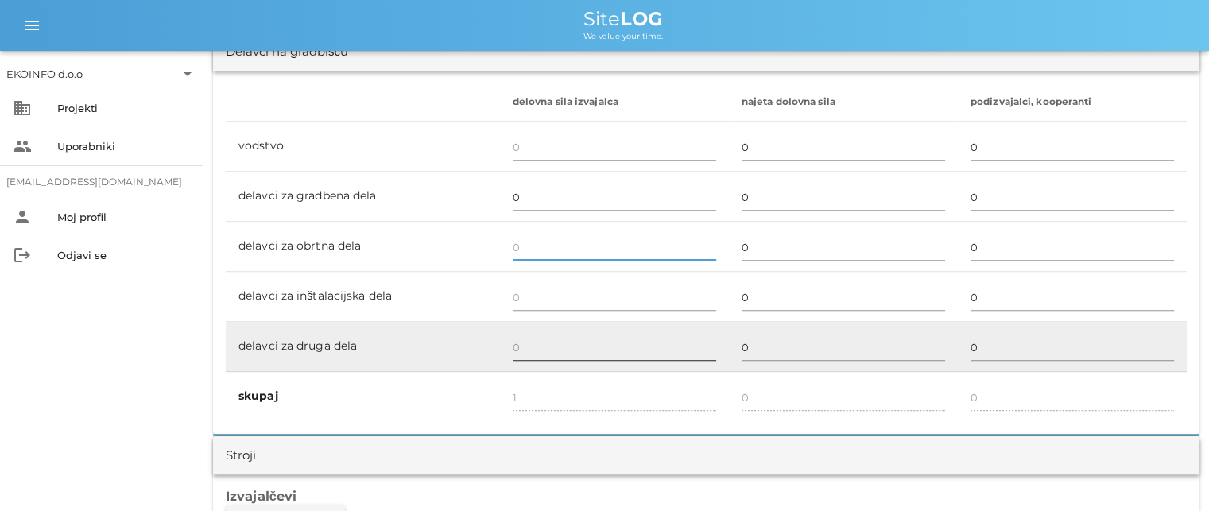
type input "0"
click at [525, 342] on input "text" at bounding box center [614, 347] width 203 height 25
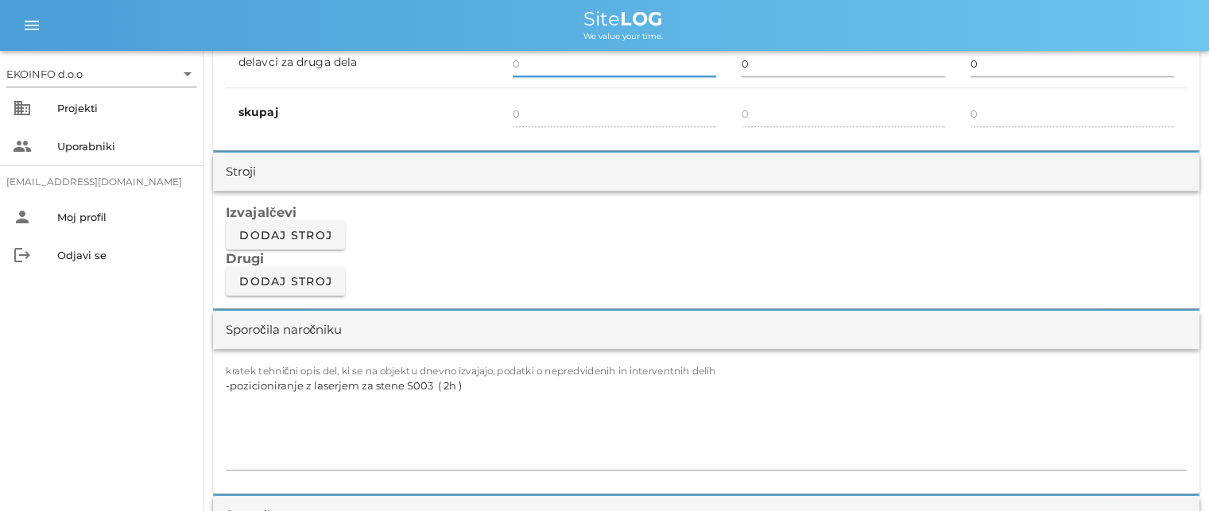
scroll to position [1272, 0]
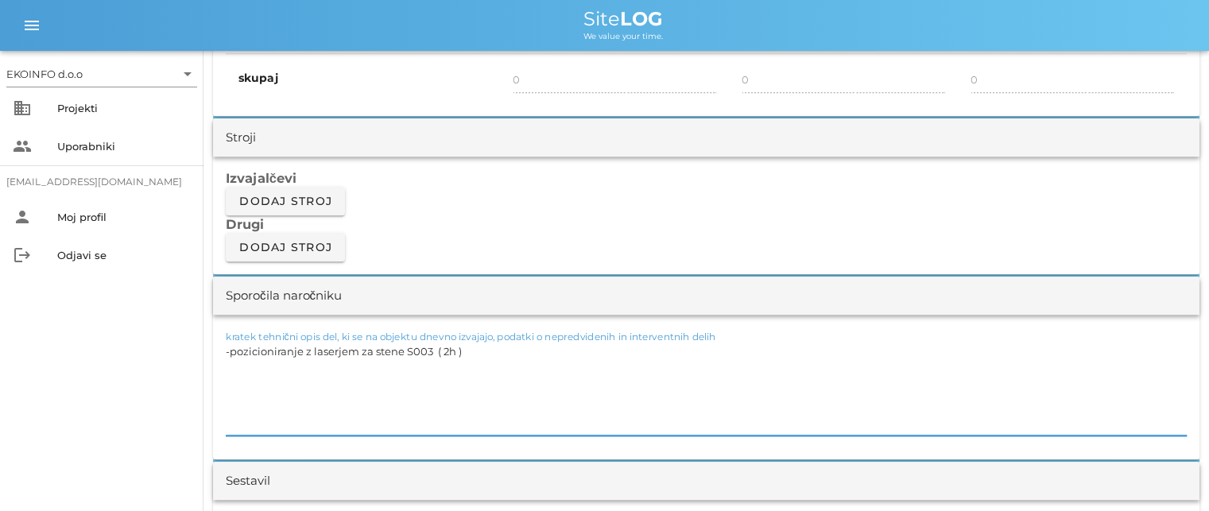
drag, startPoint x: 490, startPoint y: 361, endPoint x: 178, endPoint y: 347, distance: 311.9
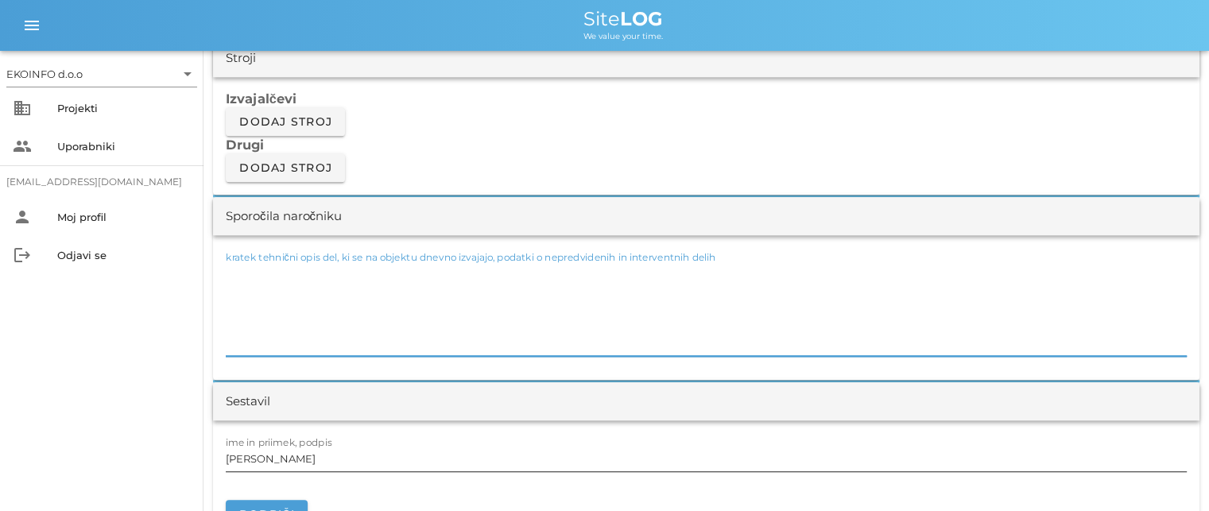
click at [303, 463] on input "[PERSON_NAME]" at bounding box center [706, 458] width 961 height 25
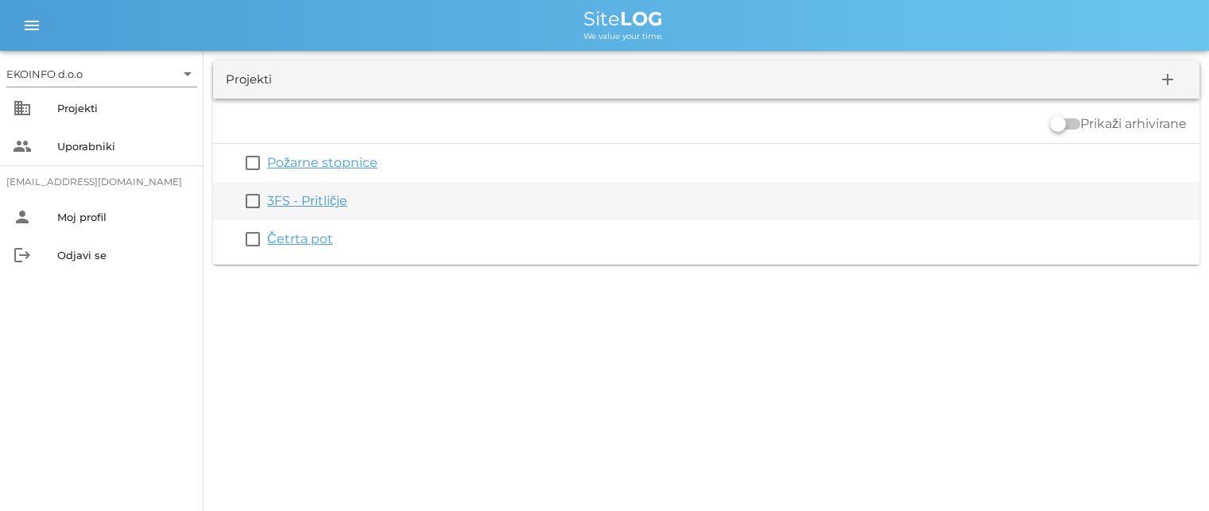
click at [298, 200] on link "3FS - Pritličje" at bounding box center [307, 200] width 80 height 15
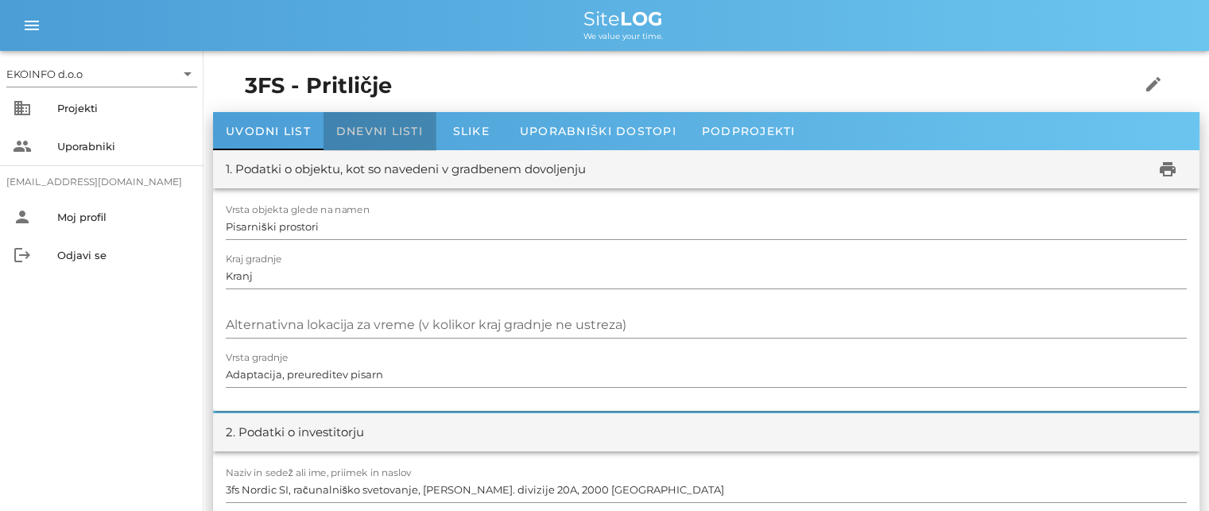
click at [378, 125] on span "Dnevni listi" at bounding box center [379, 131] width 87 height 14
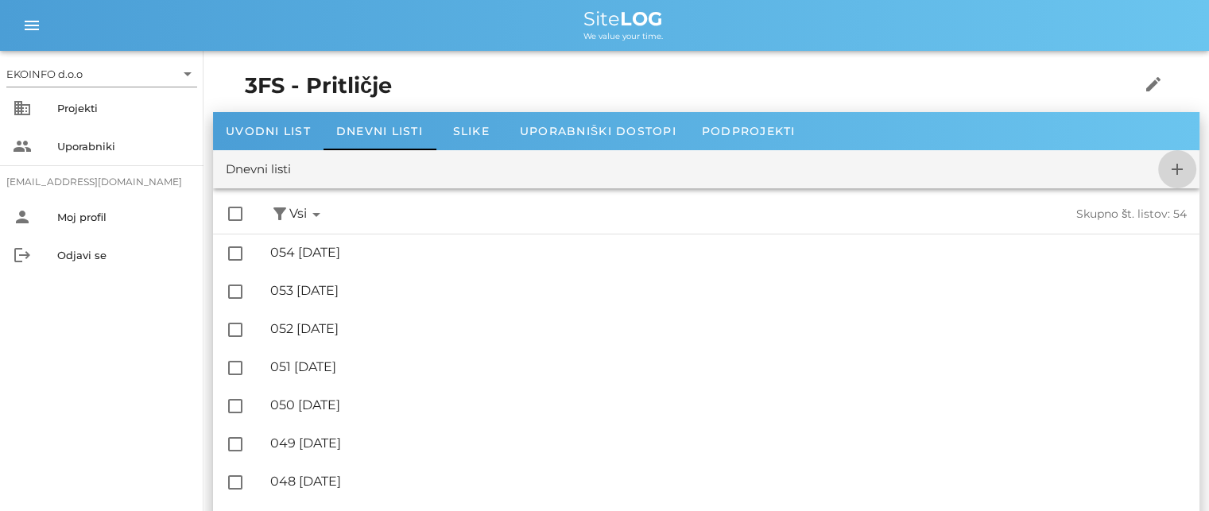
click at [1177, 171] on icon "add" at bounding box center [1177, 169] width 19 height 19
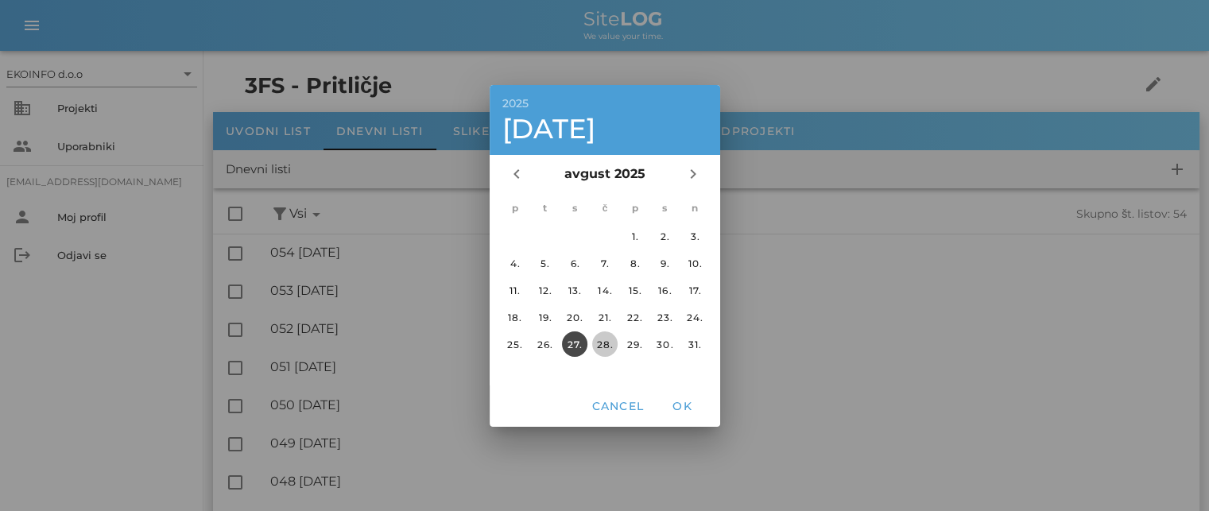
click at [599, 338] on div "28." at bounding box center [603, 344] width 25 height 12
click at [676, 403] on span "OK" at bounding box center [682, 406] width 38 height 14
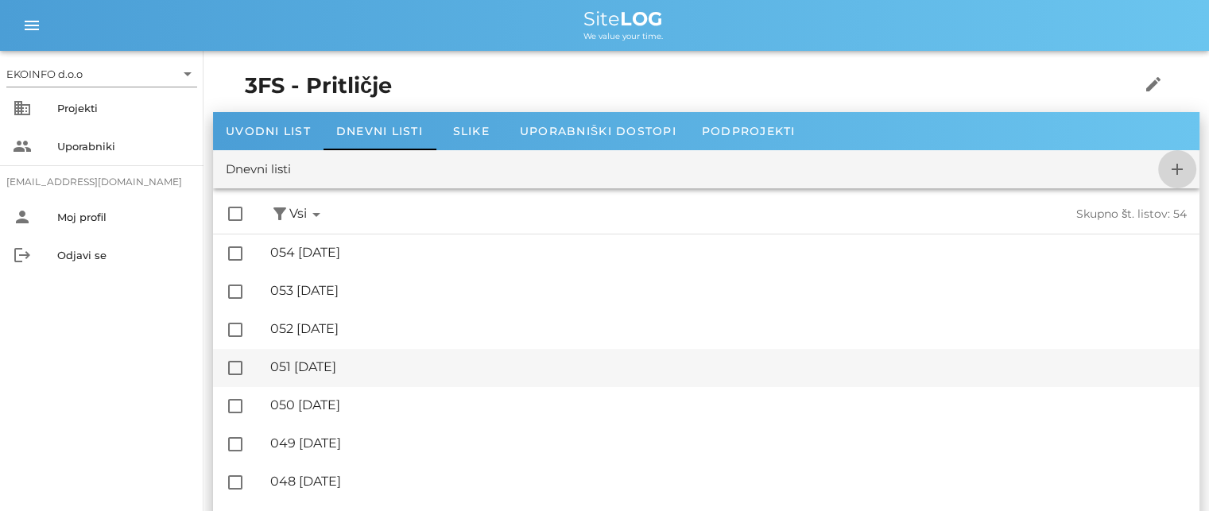
checkbox input "false"
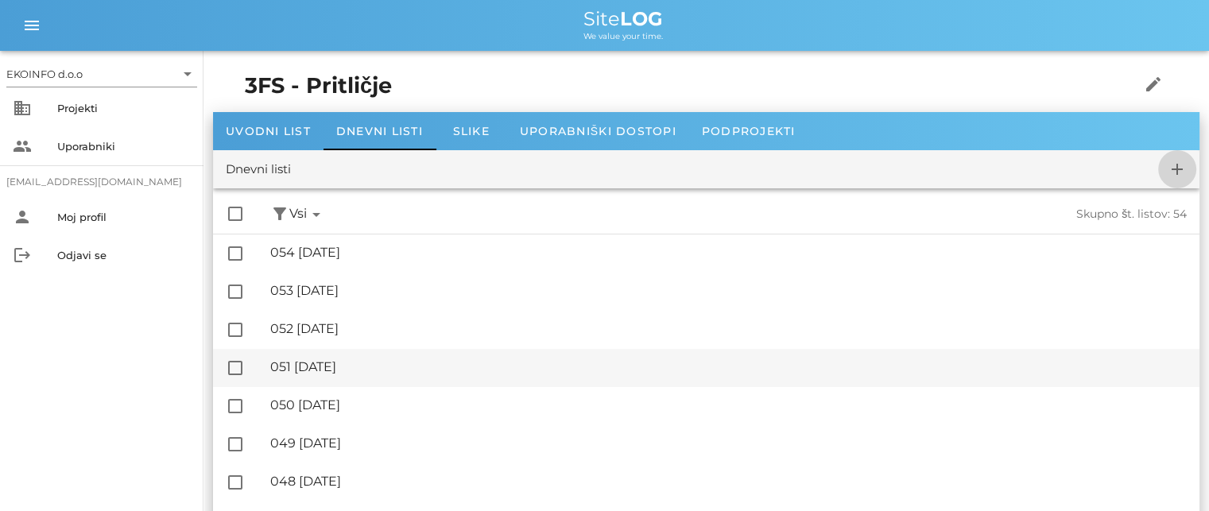
checkbox input "false"
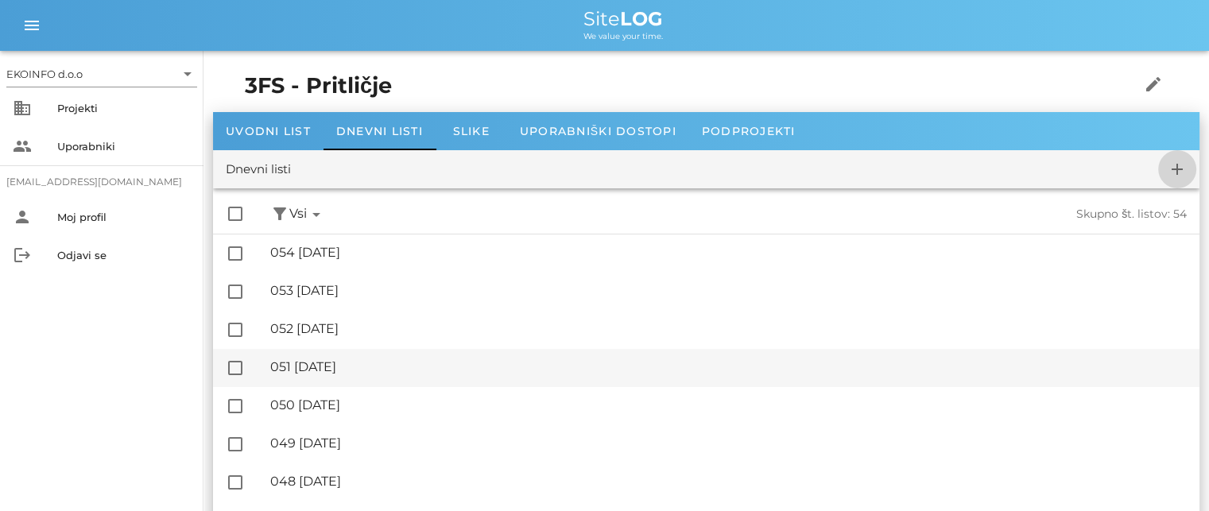
checkbox input "false"
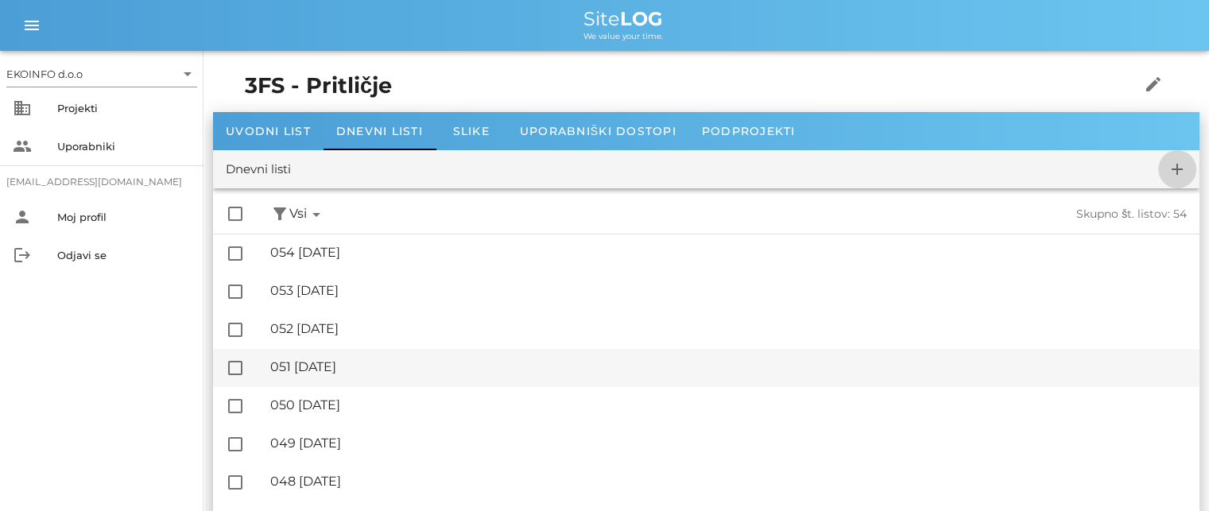
checkbox input "false"
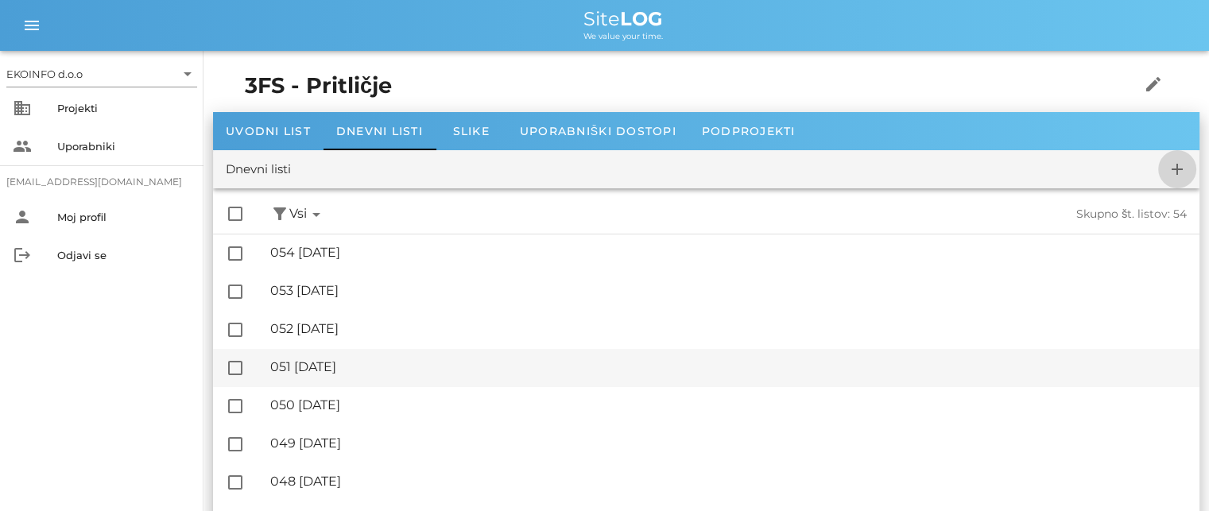
checkbox input "false"
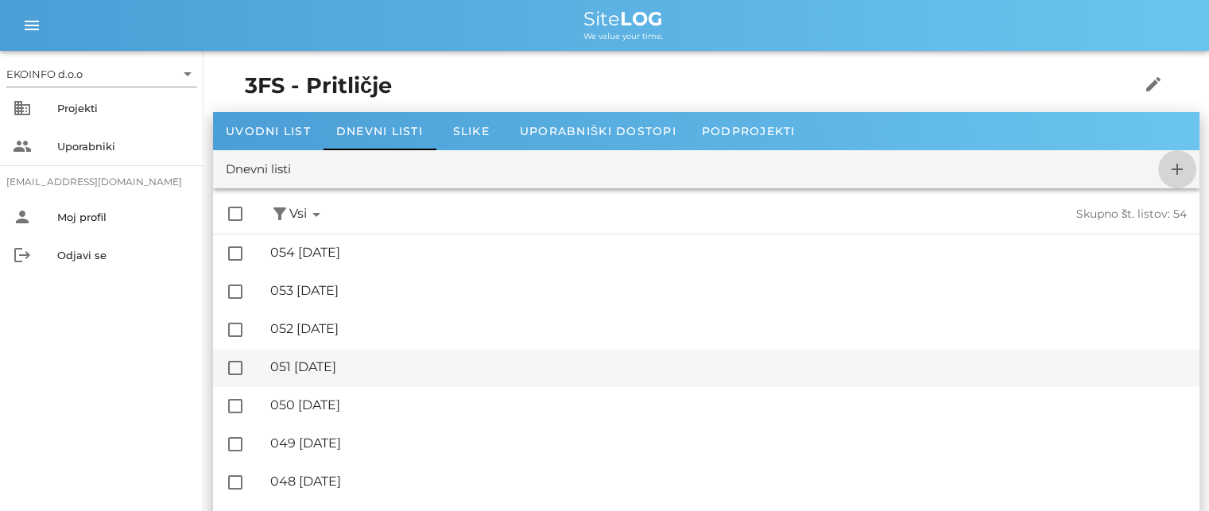
checkbox input "false"
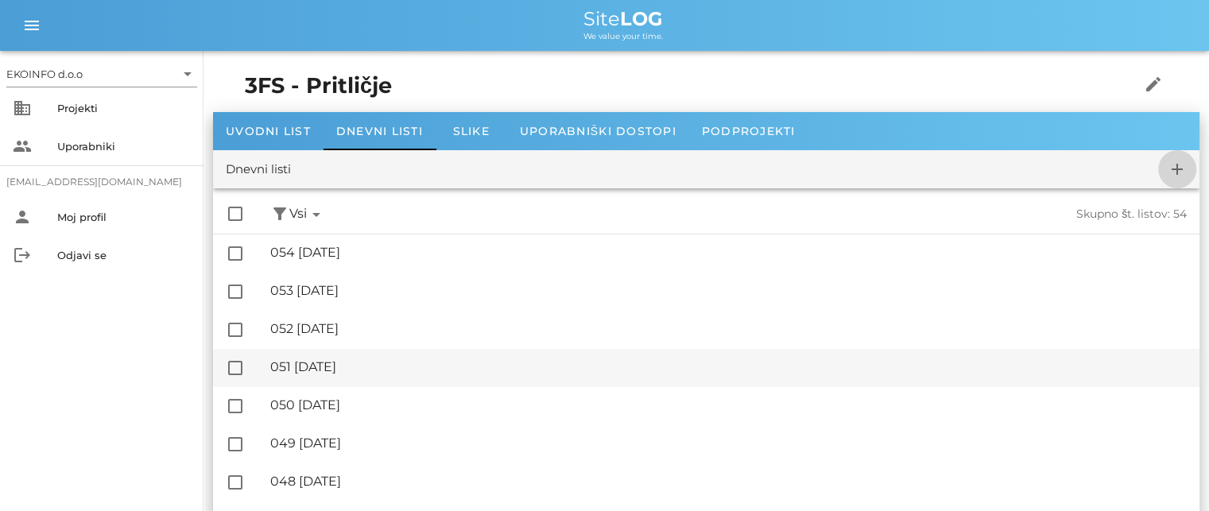
checkbox input "false"
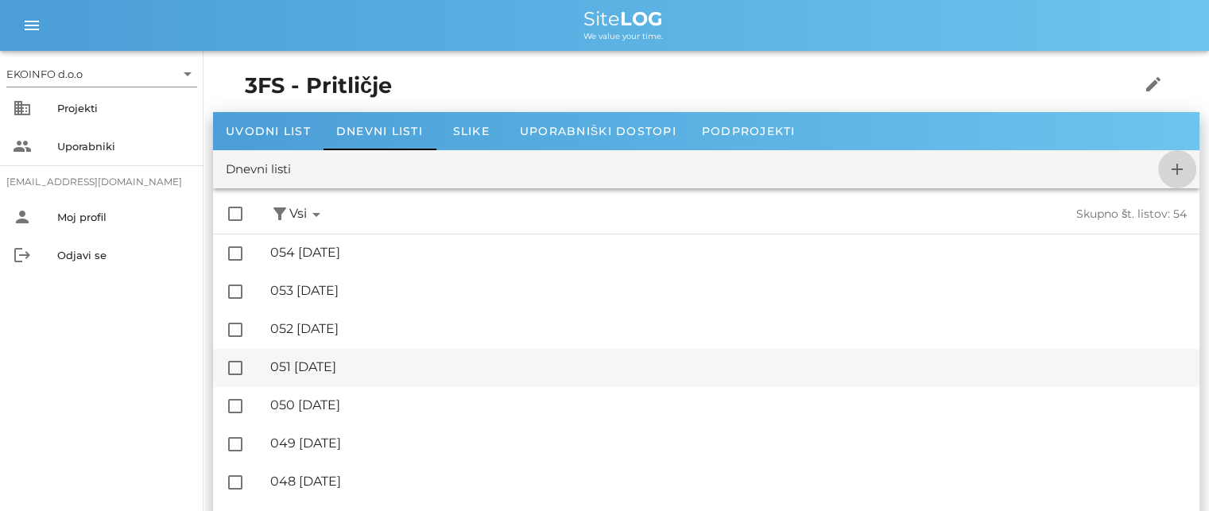
checkbox input "false"
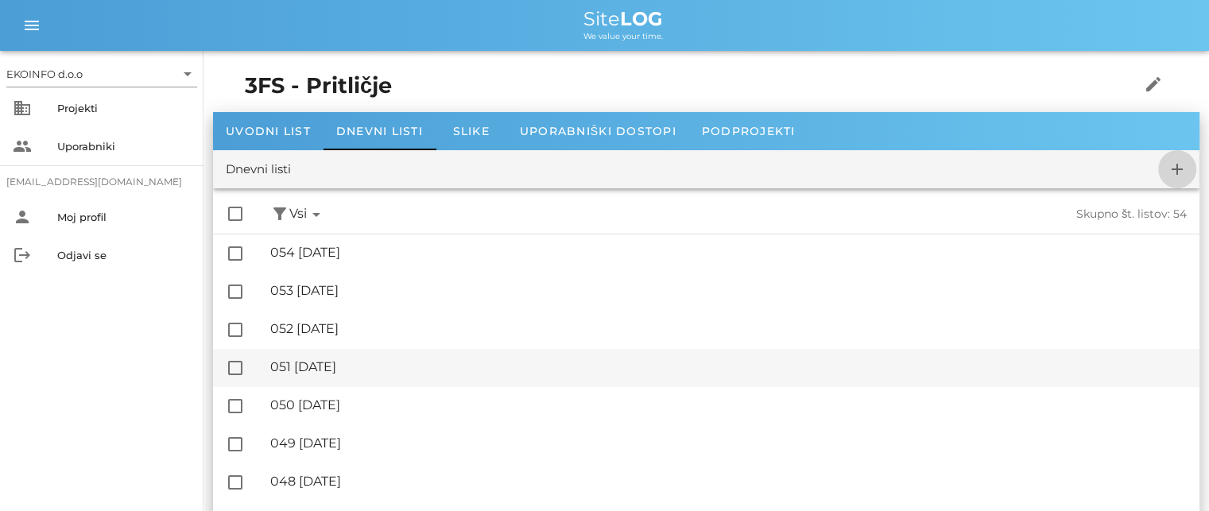
checkbox input "false"
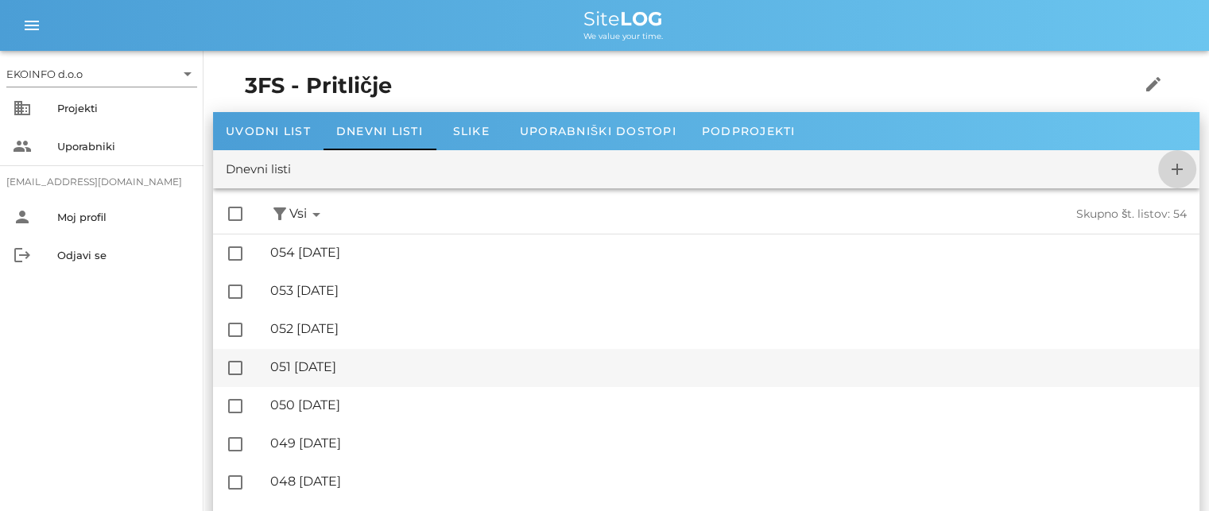
checkbox input "false"
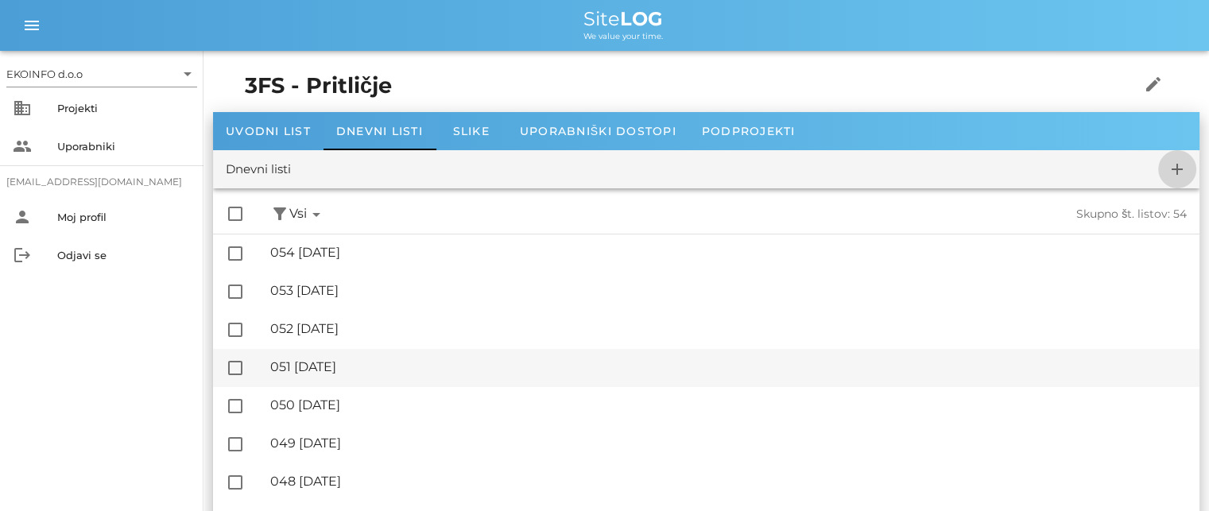
checkbox input "false"
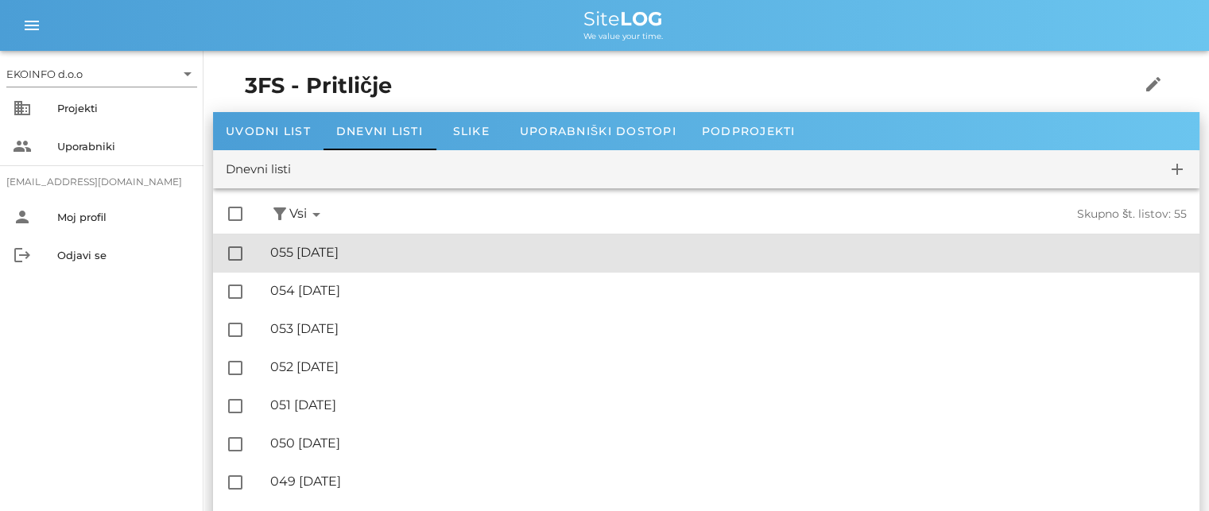
click at [382, 247] on div "🔏 055 [DATE]" at bounding box center [728, 252] width 917 height 15
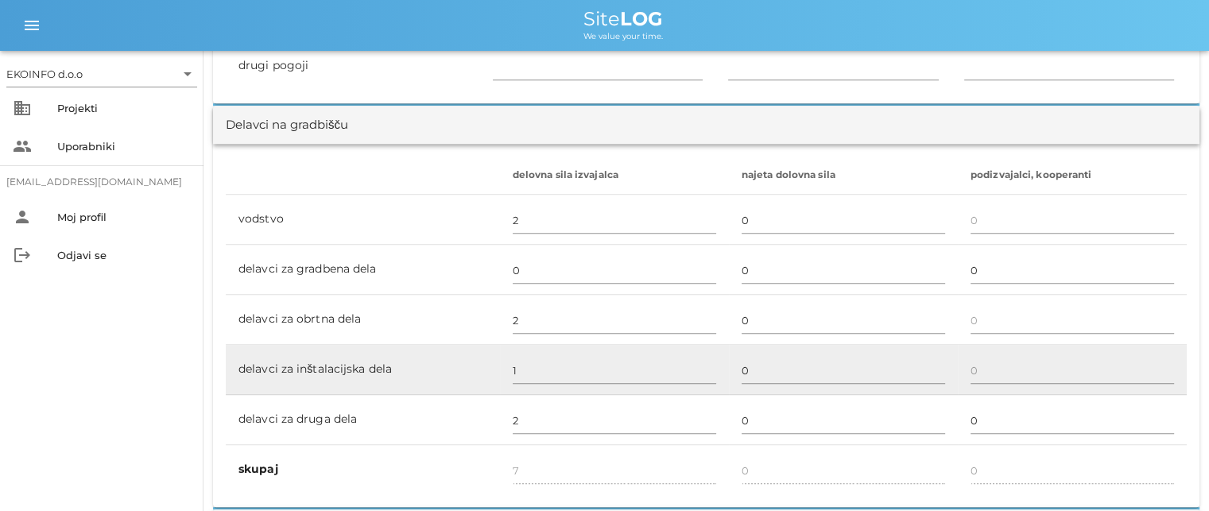
scroll to position [954, 0]
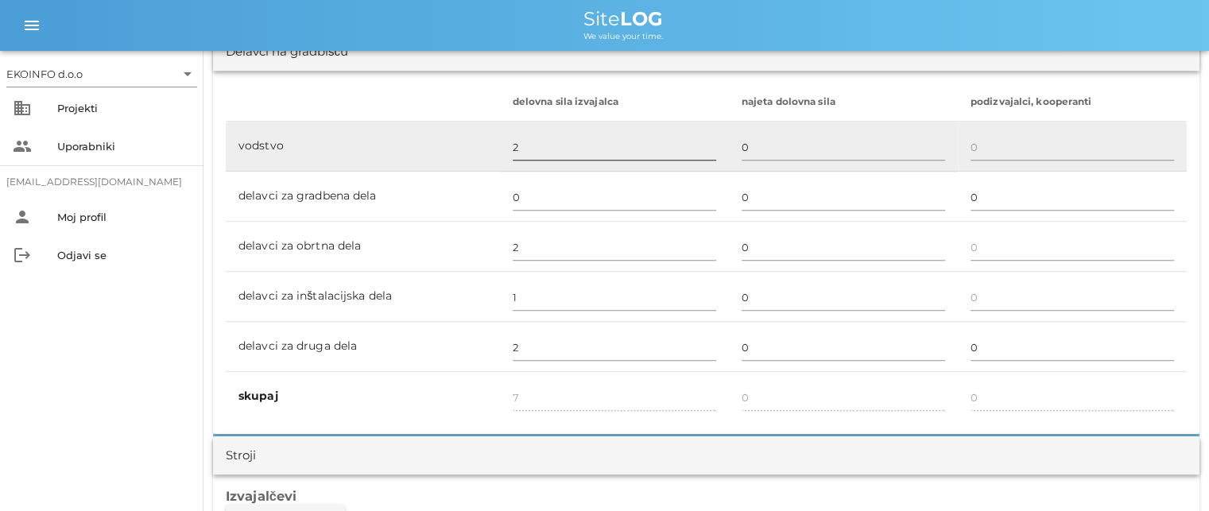
click at [531, 149] on input "2" at bounding box center [614, 146] width 203 height 25
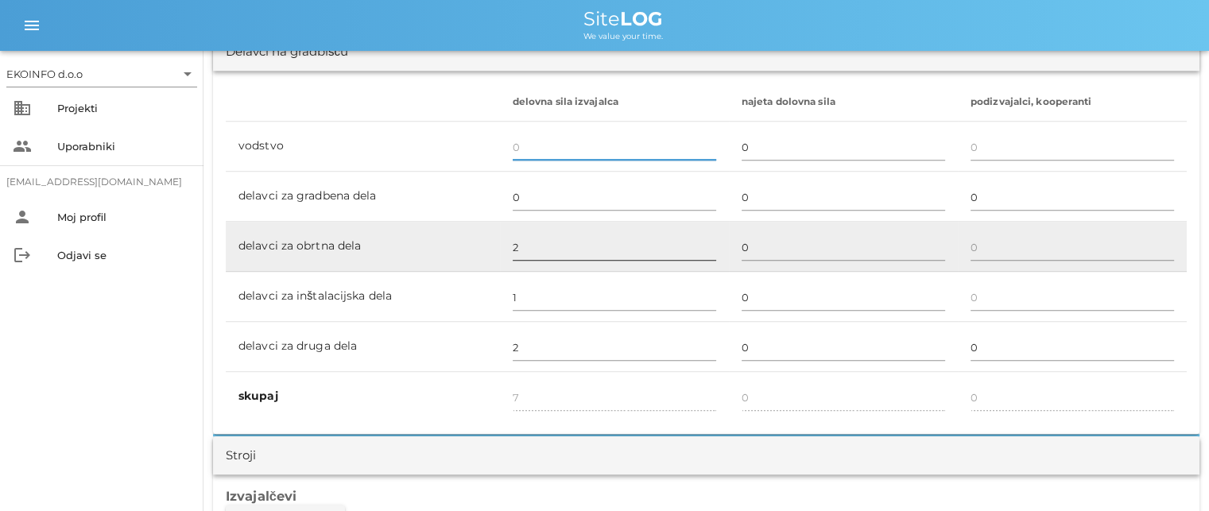
type input "5"
click at [521, 246] on input "2" at bounding box center [614, 246] width 203 height 25
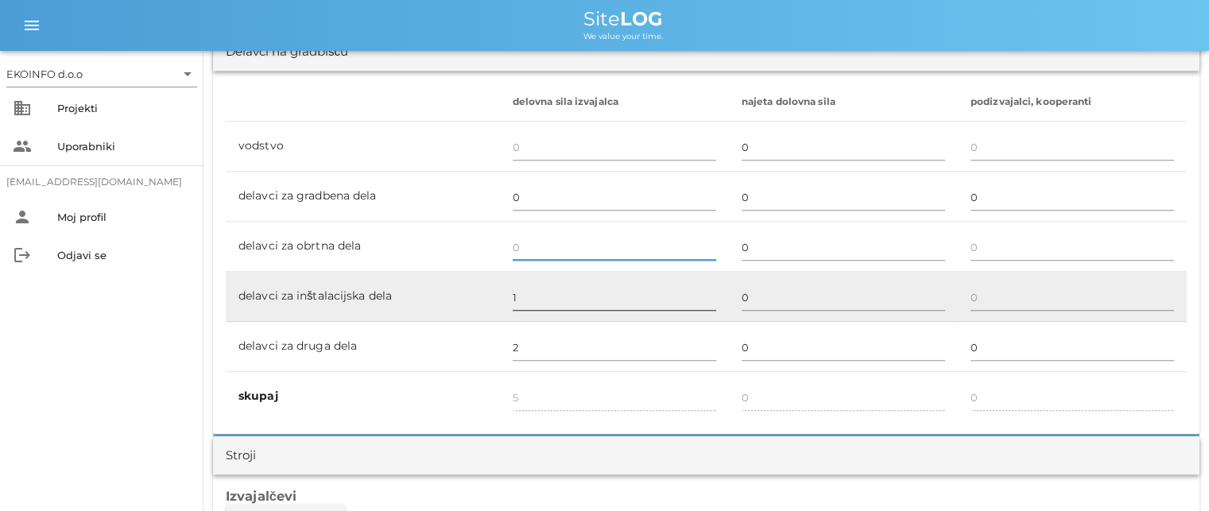
type input "3"
click at [522, 298] on input "1" at bounding box center [614, 297] width 203 height 25
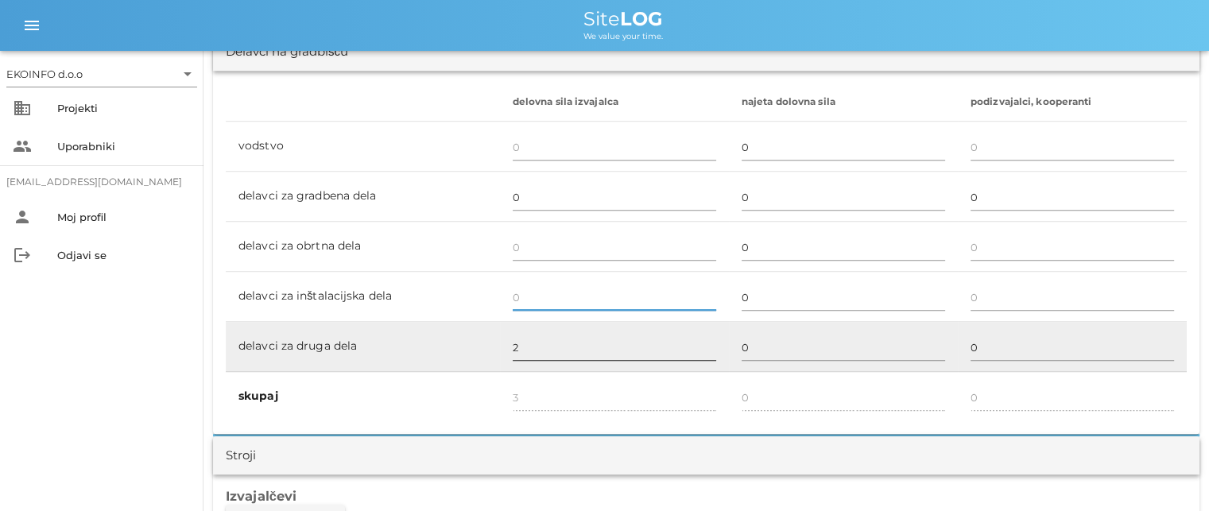
type input "2"
click at [521, 335] on input "2" at bounding box center [614, 347] width 203 height 25
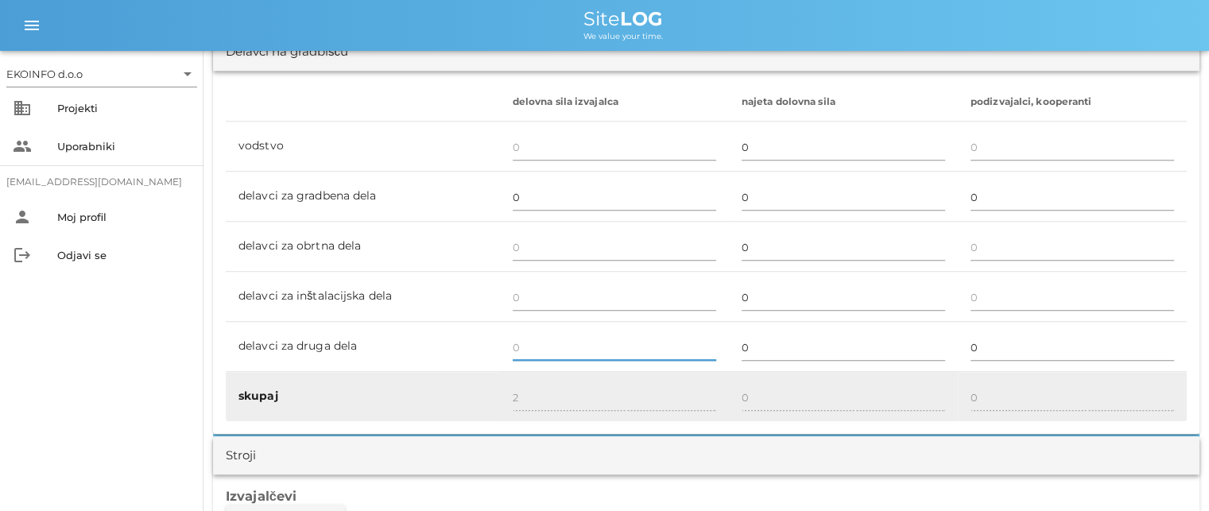
type input "0"
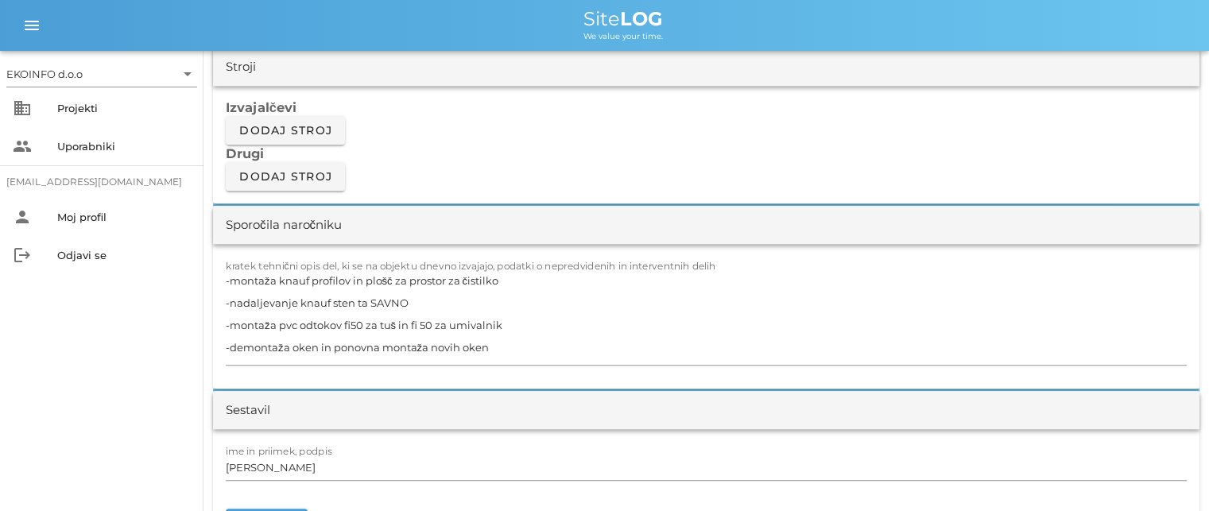
scroll to position [1351, 0]
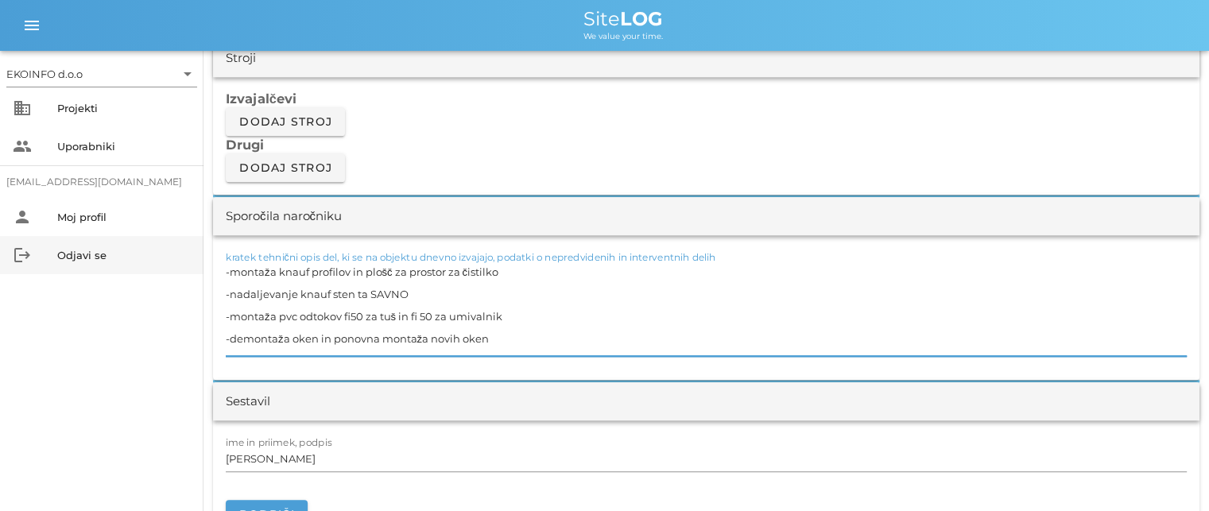
drag, startPoint x: 519, startPoint y: 337, endPoint x: 203, endPoint y: 263, distance: 324.1
click at [200, 263] on div "EKOINFO d.o.o arrow_drop_down business Projekti people Uporabniki [EMAIL_ADDRES…" at bounding box center [604, 478] width 1209 height 3658
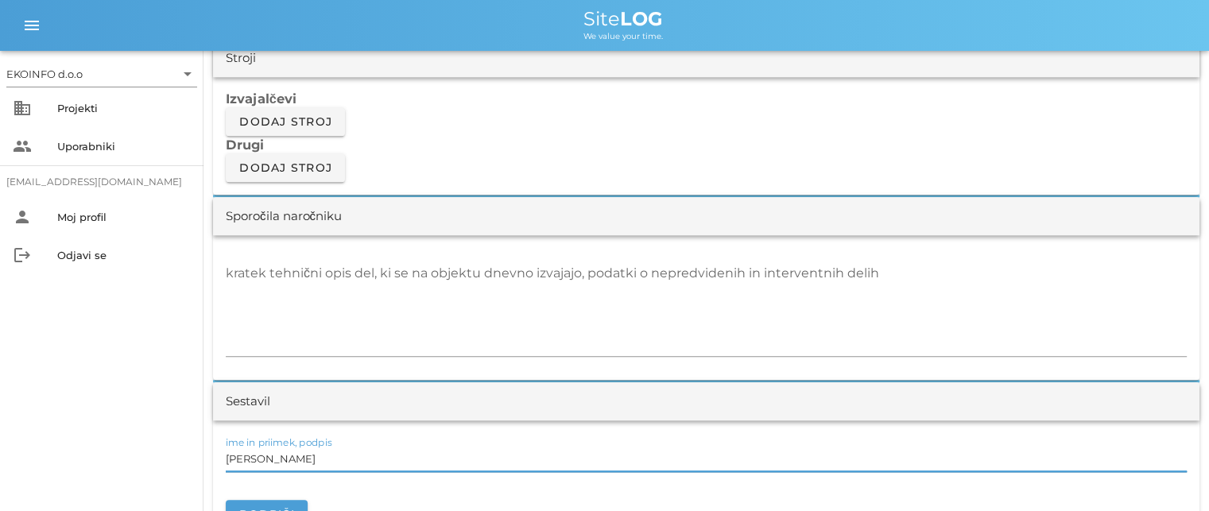
click at [293, 455] on input "[PERSON_NAME]" at bounding box center [706, 458] width 961 height 25
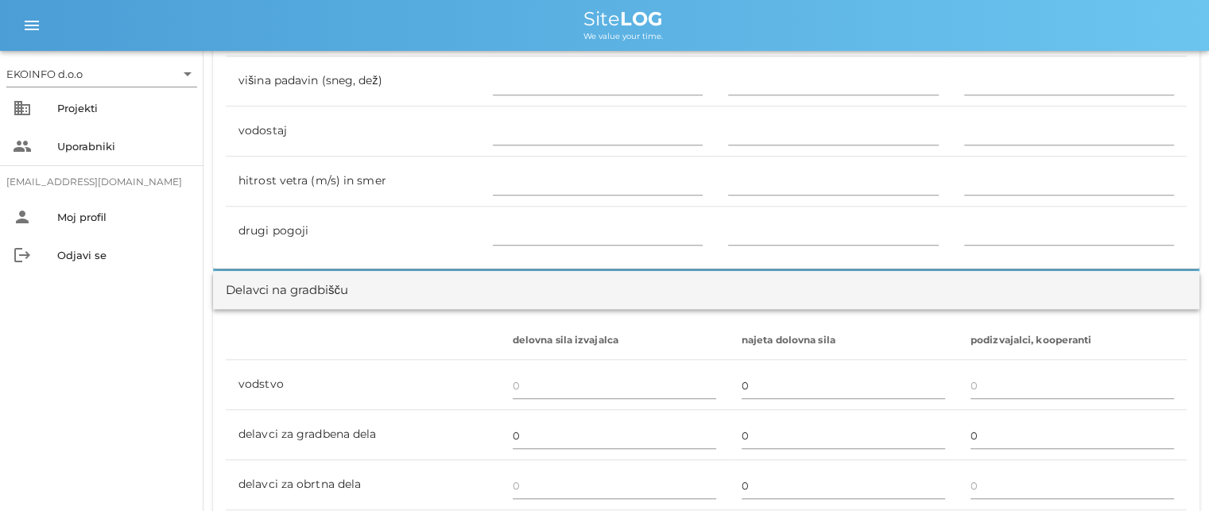
scroll to position [477, 0]
